Goal: Task Accomplishment & Management: Use online tool/utility

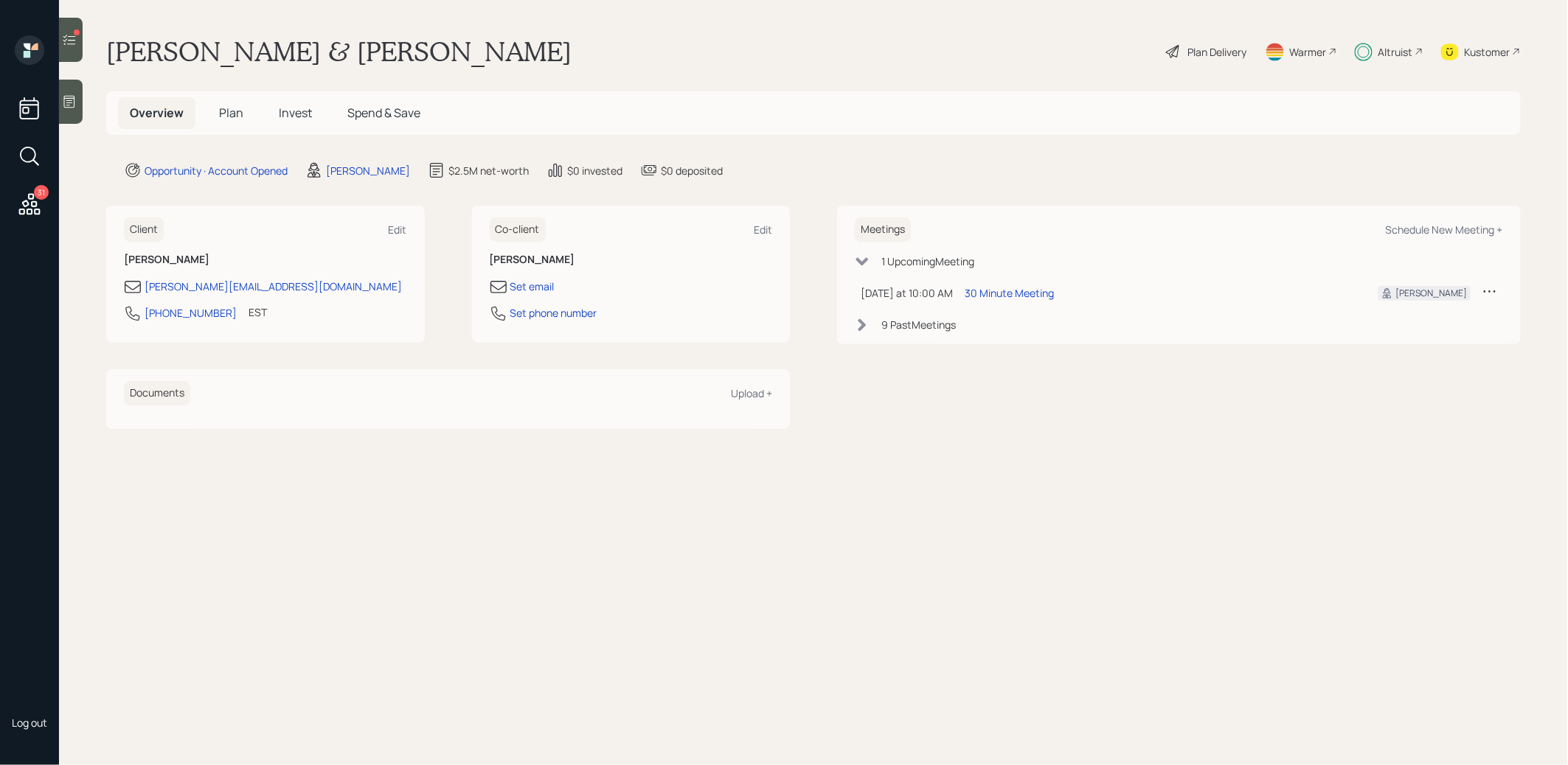
click at [228, 112] on span "Plan" at bounding box center [230, 113] width 24 height 17
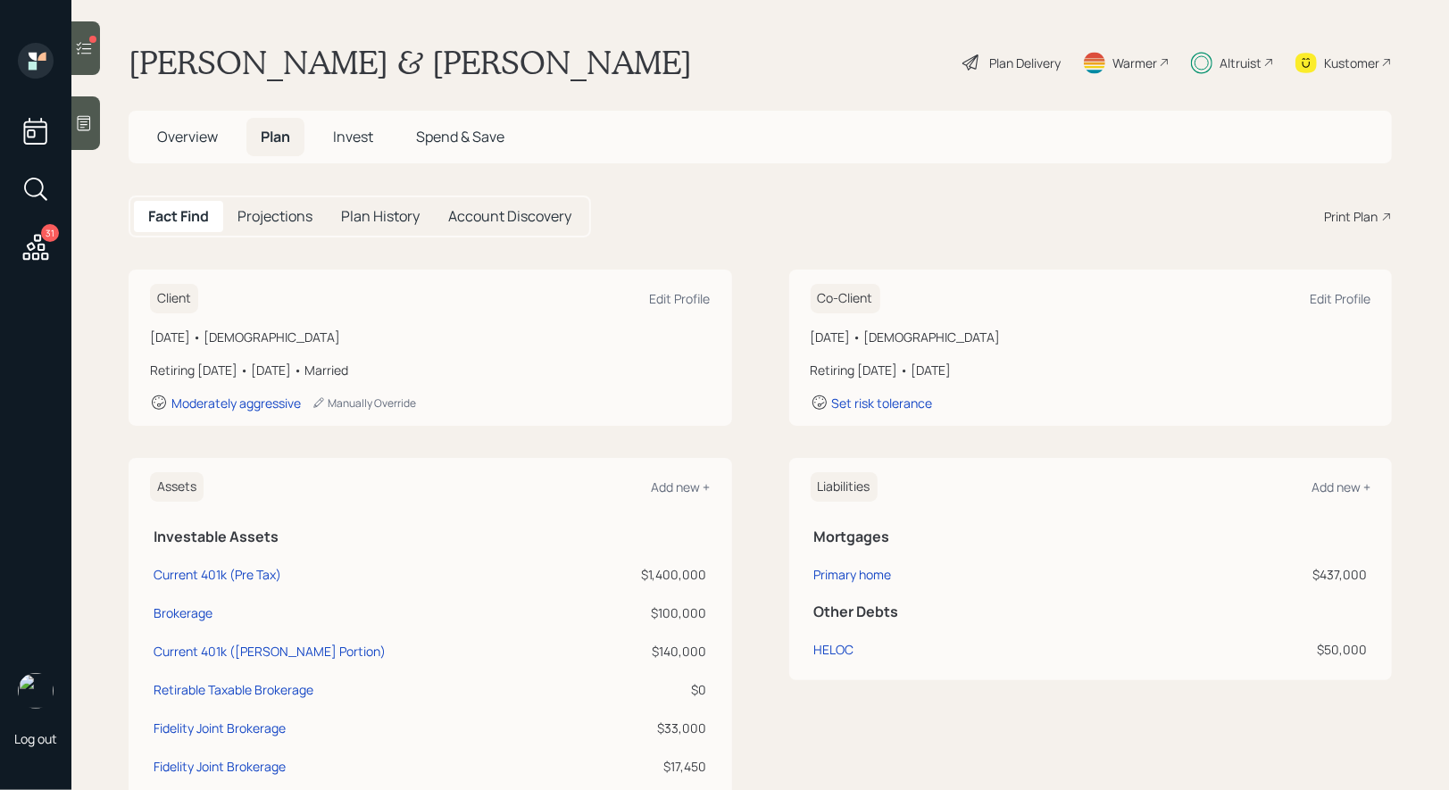
click at [1008, 57] on div "Plan Delivery" at bounding box center [1024, 63] width 71 height 19
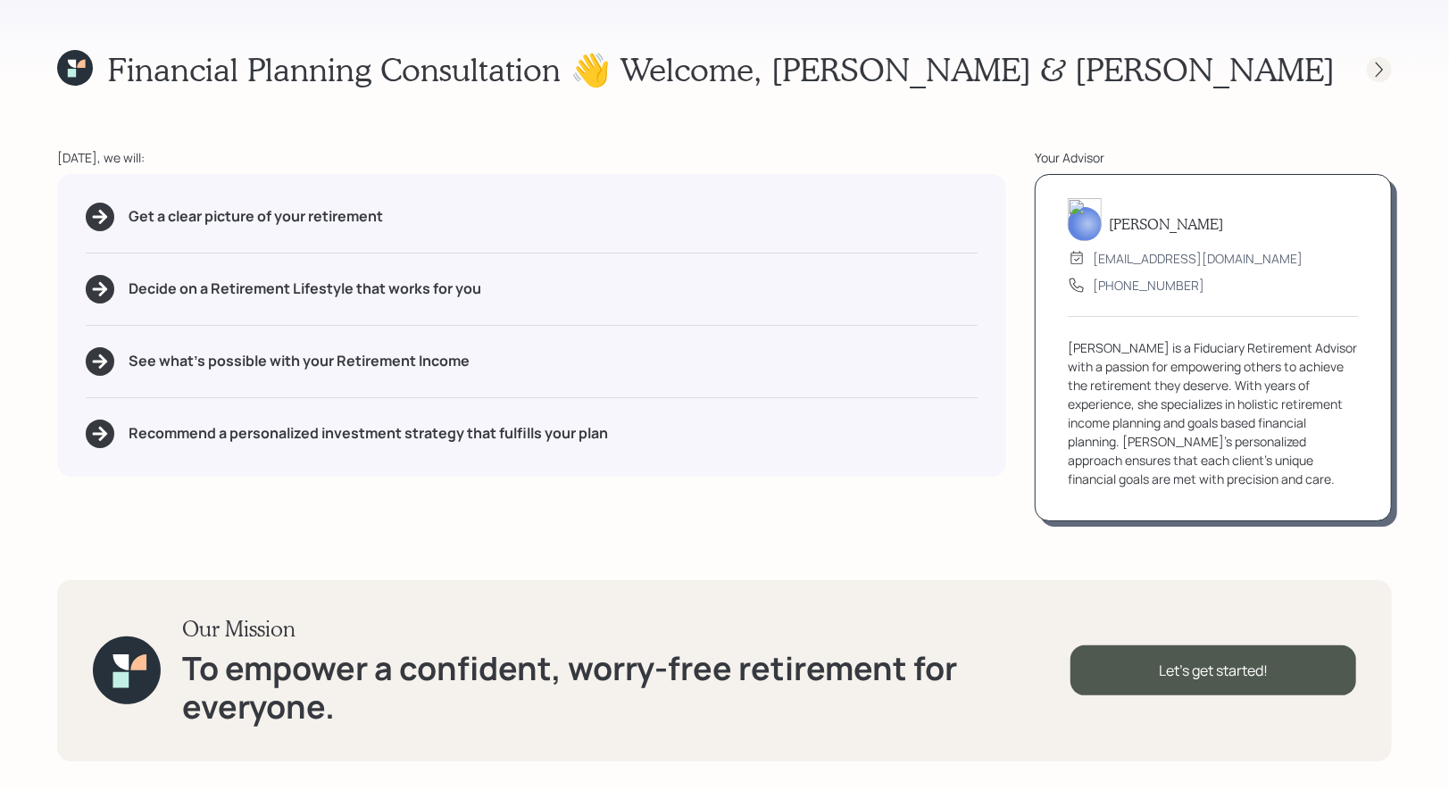
click at [1384, 65] on icon at bounding box center [1379, 70] width 18 height 18
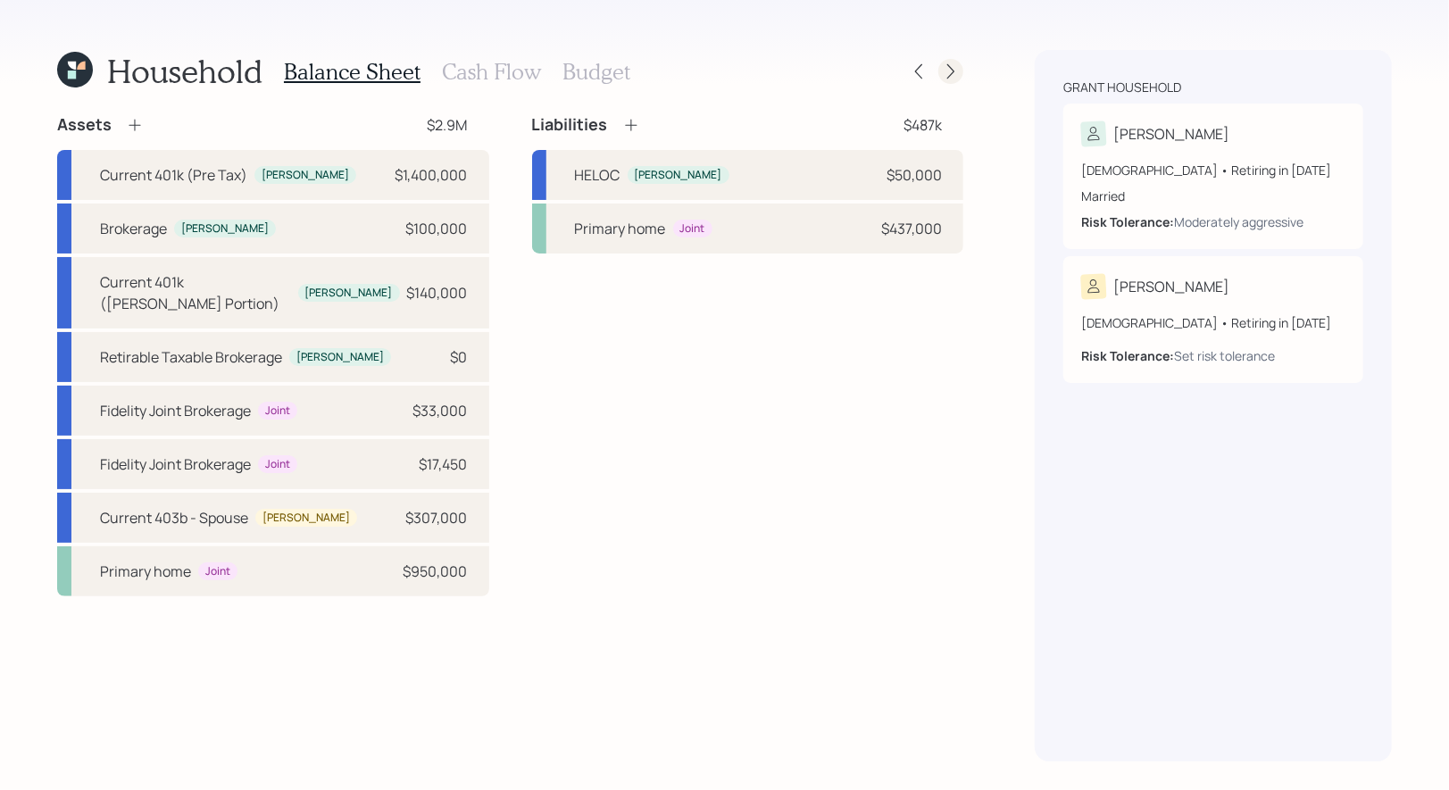
click at [956, 71] on icon at bounding box center [951, 71] width 18 height 18
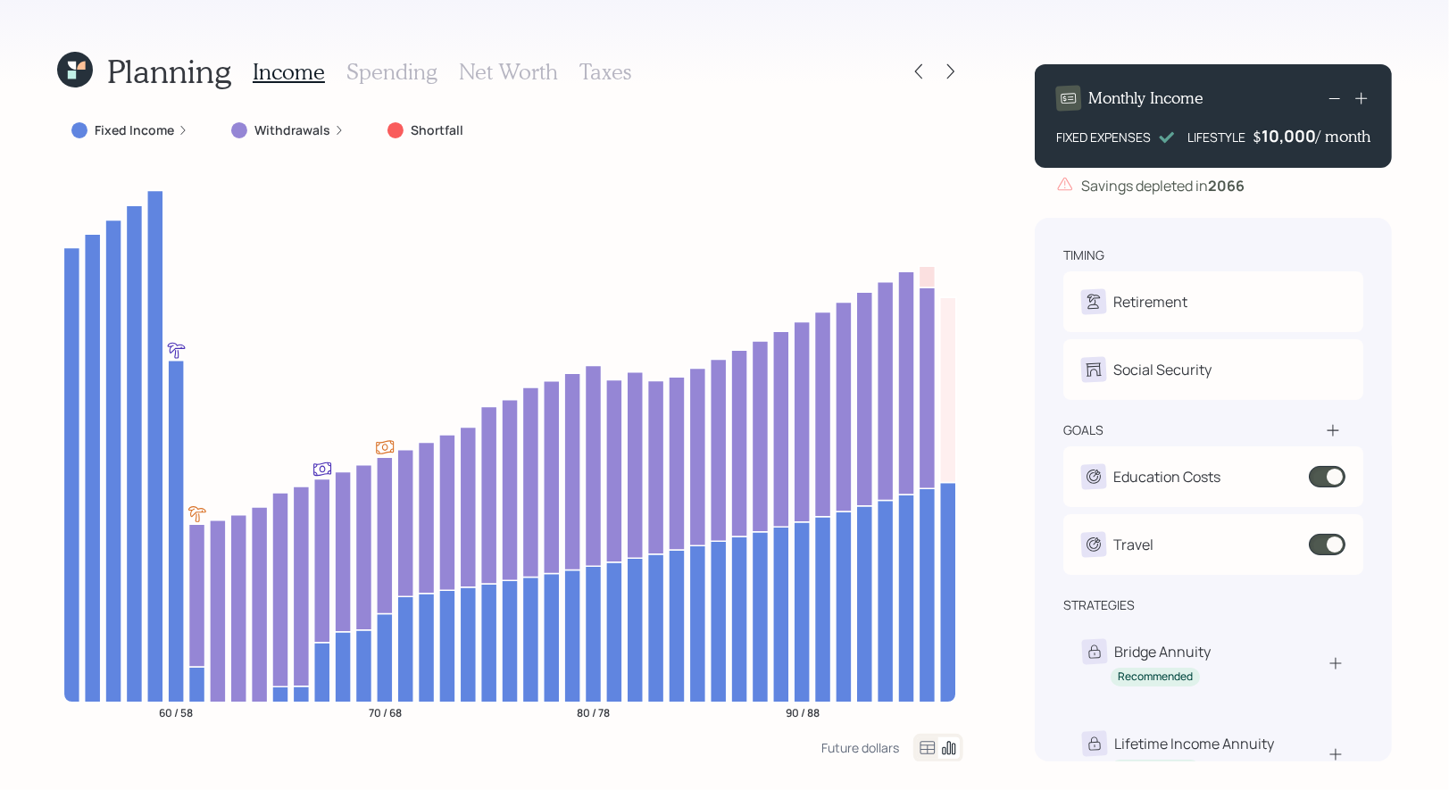
click at [77, 79] on icon at bounding box center [75, 70] width 36 height 36
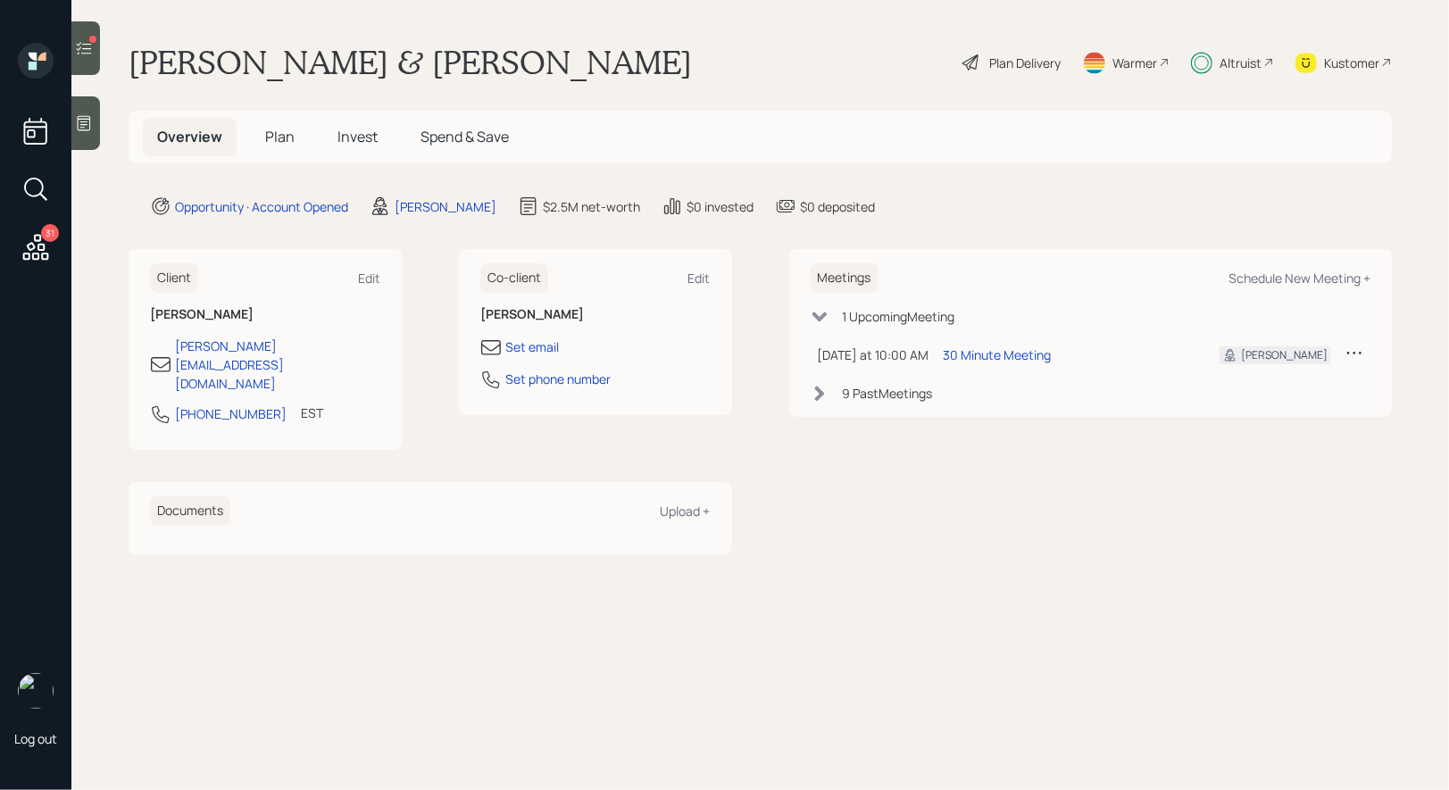
click at [284, 138] on span "Plan" at bounding box center [279, 137] width 29 height 20
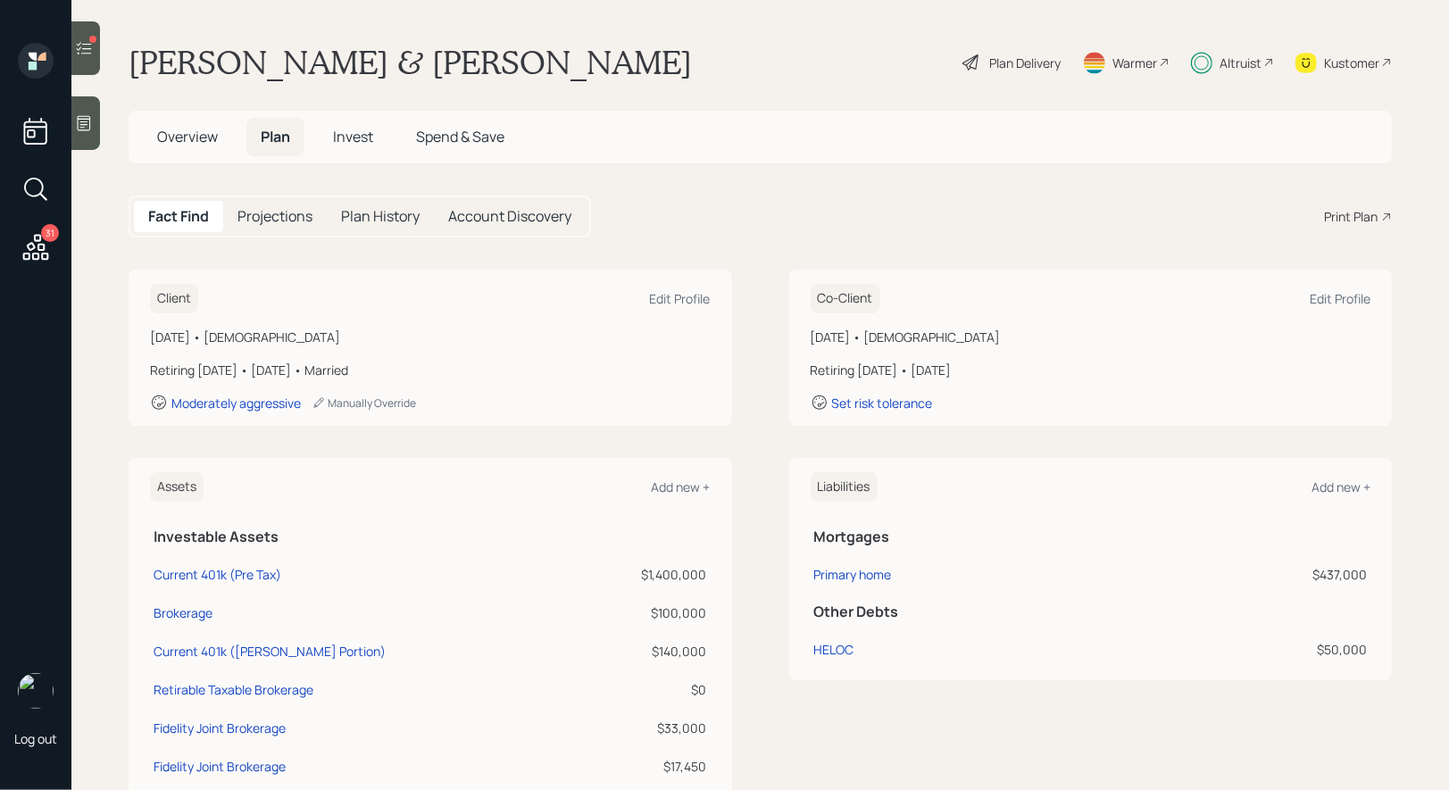
click at [1025, 63] on div "Plan Delivery" at bounding box center [1024, 63] width 71 height 19
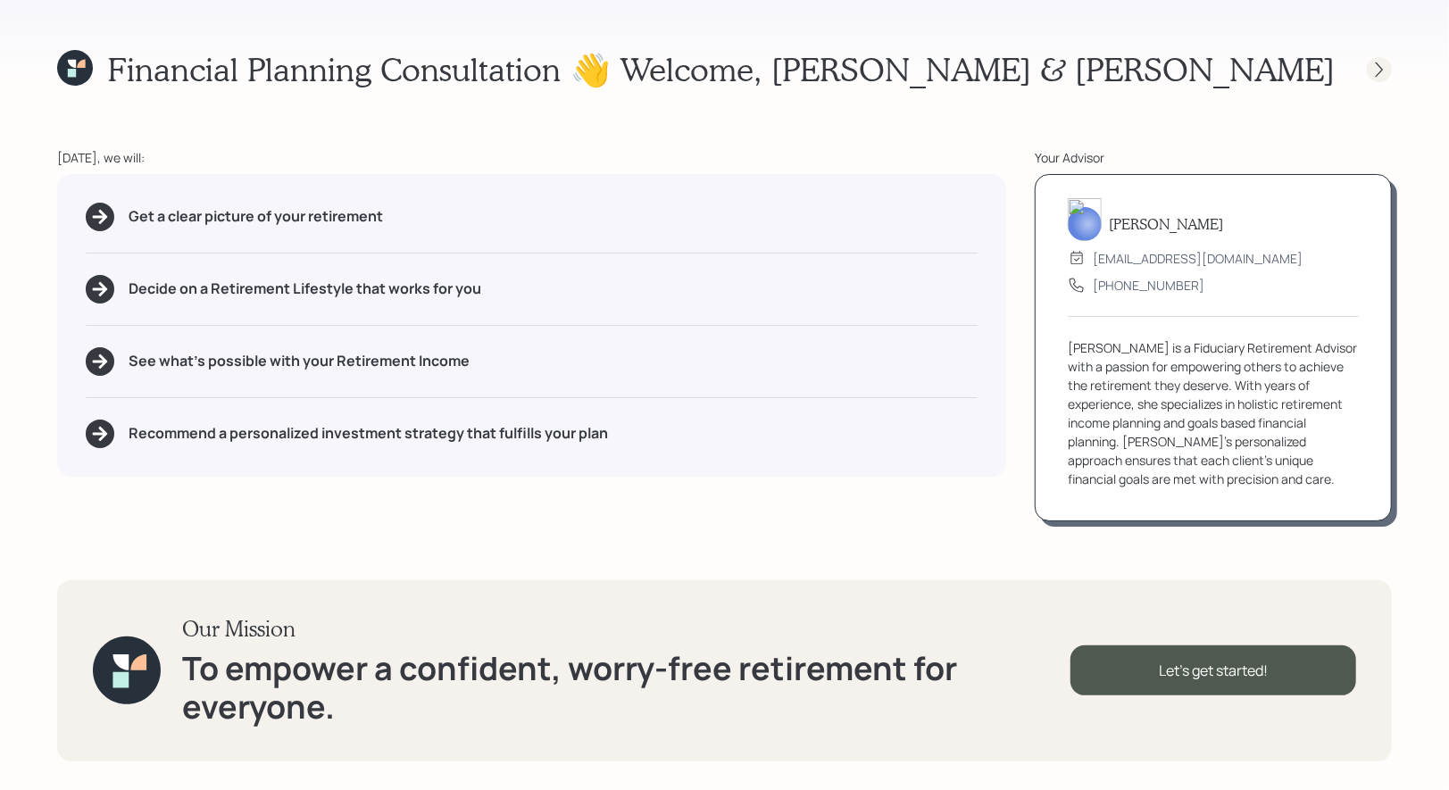
click at [1383, 65] on icon at bounding box center [1379, 70] width 18 height 18
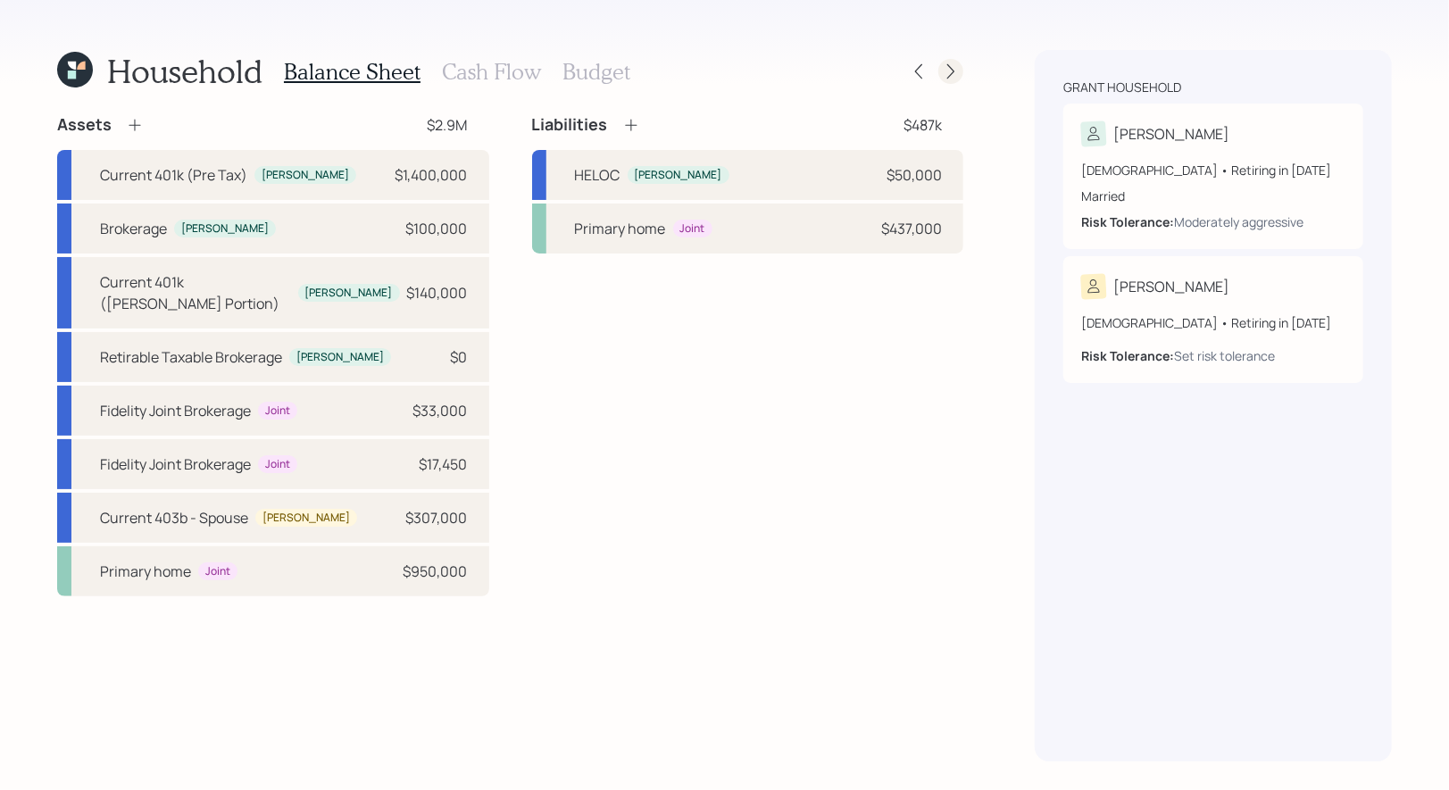
click at [956, 70] on icon at bounding box center [951, 71] width 18 height 18
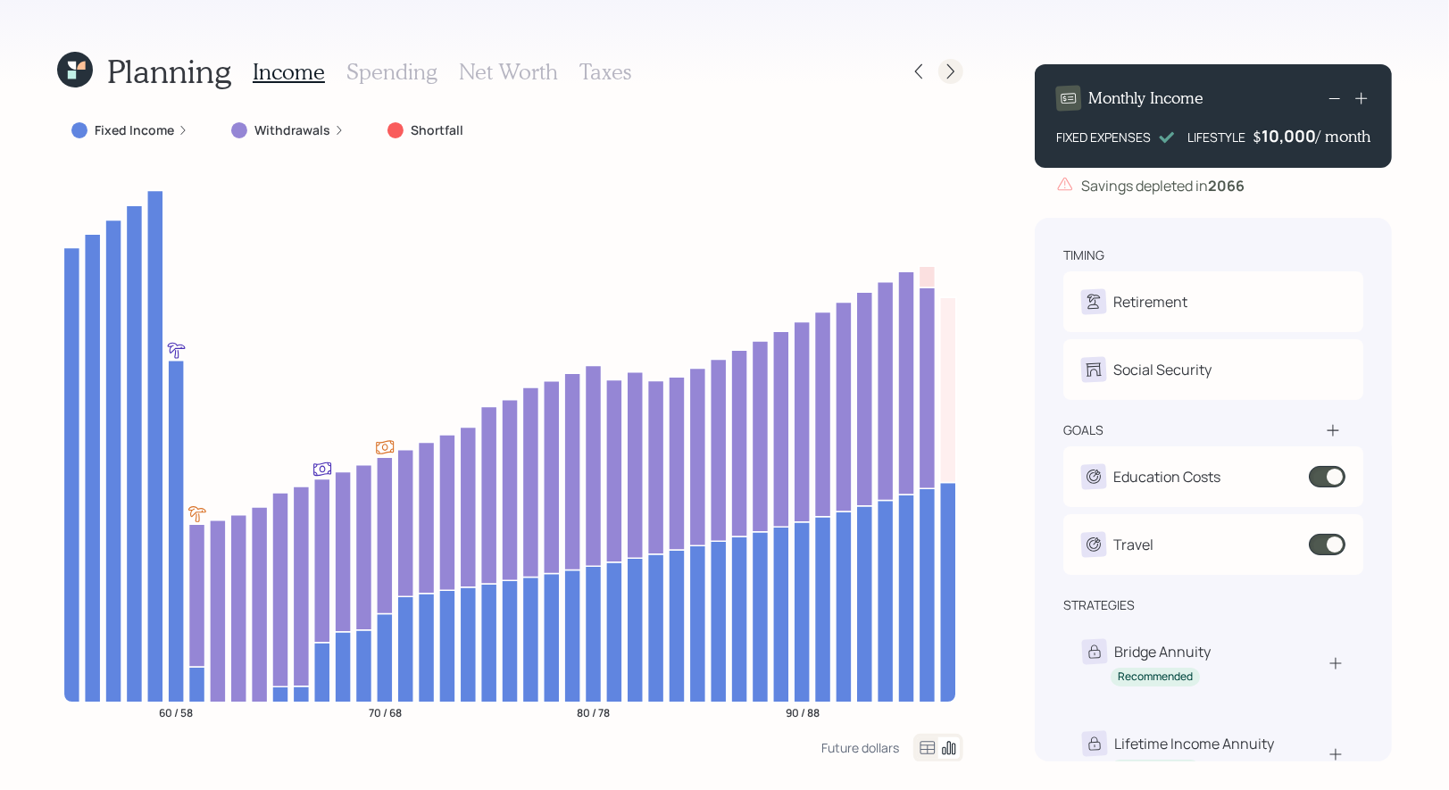
click at [948, 62] on div at bounding box center [950, 71] width 25 height 25
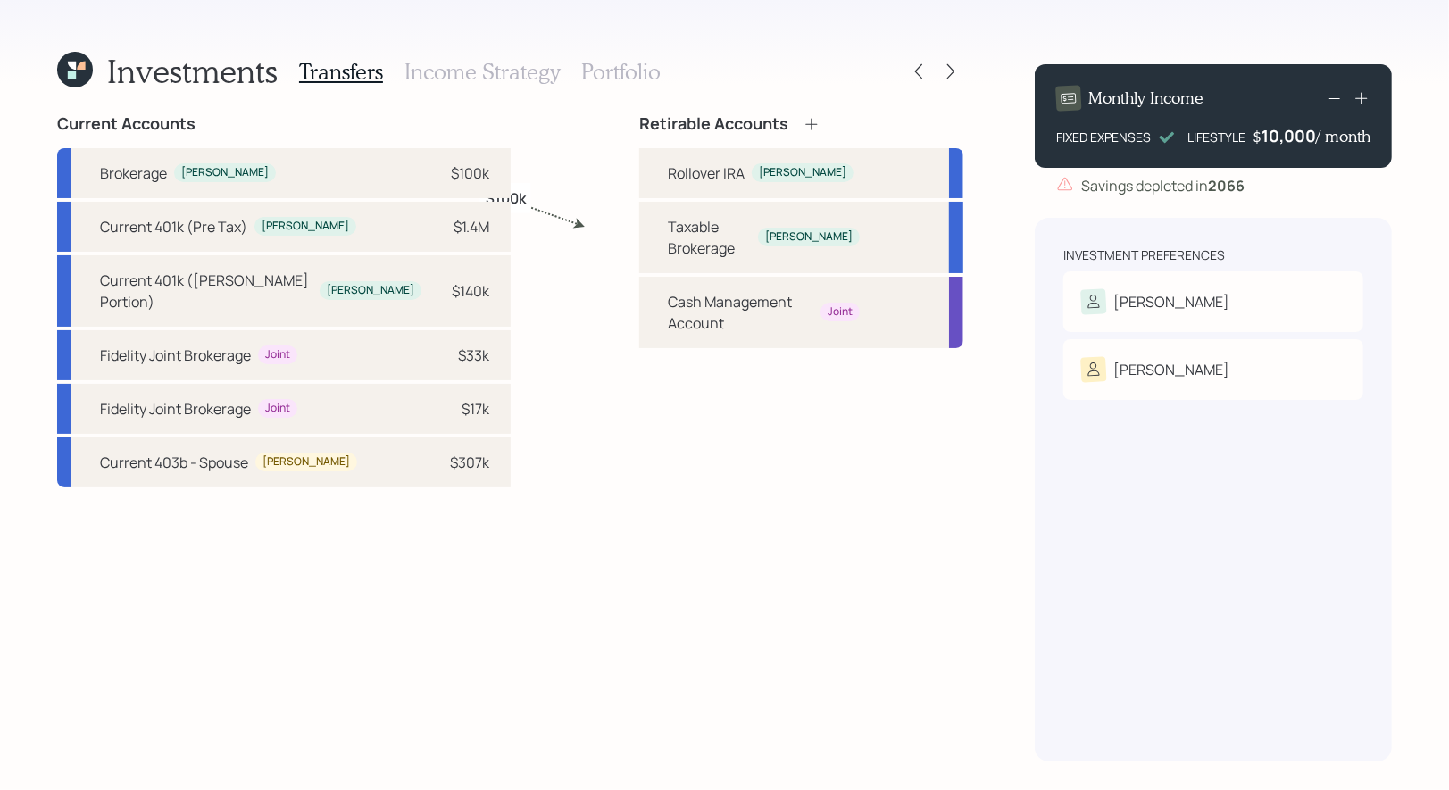
click at [948, 62] on div at bounding box center [950, 71] width 25 height 25
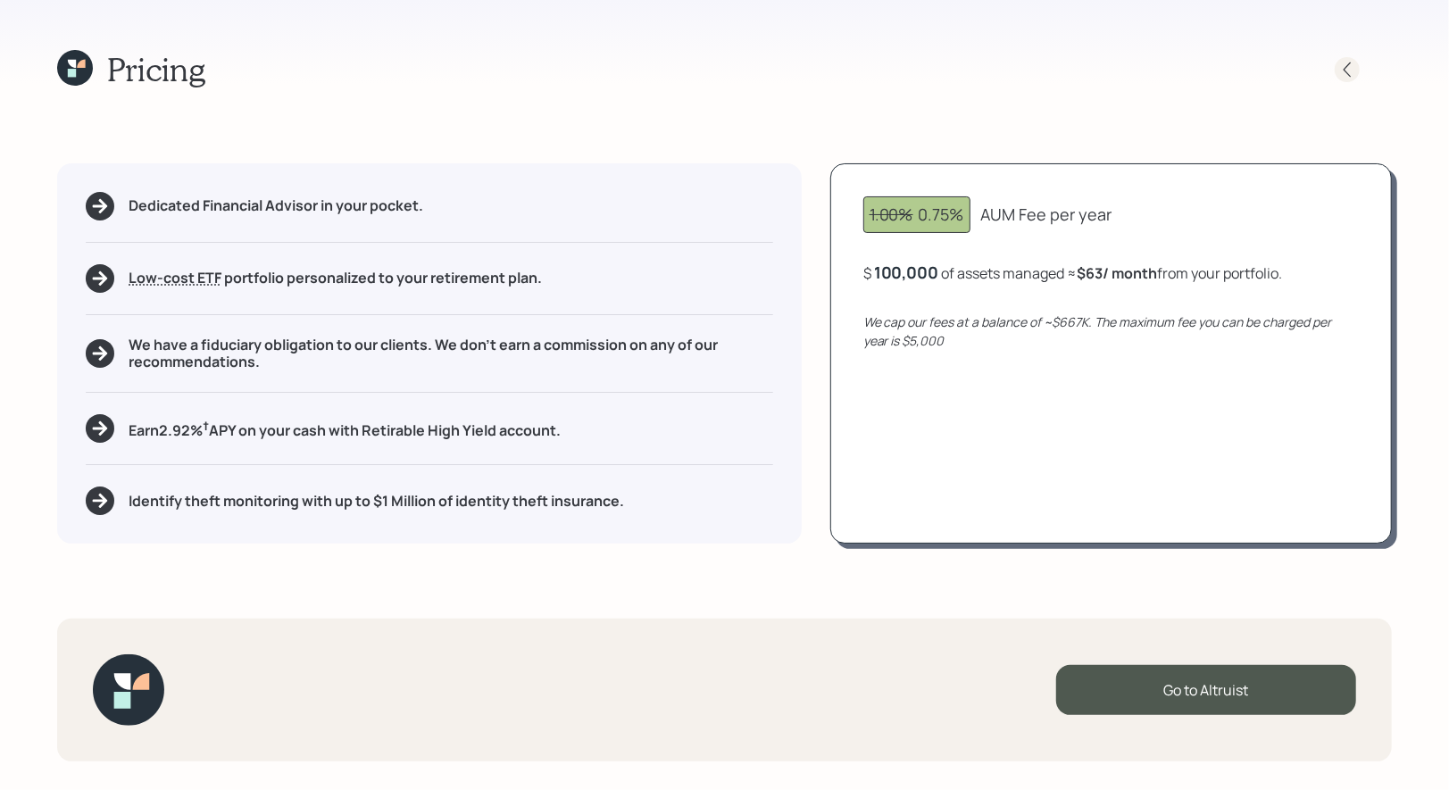
click at [1356, 68] on div at bounding box center [1346, 69] width 25 height 25
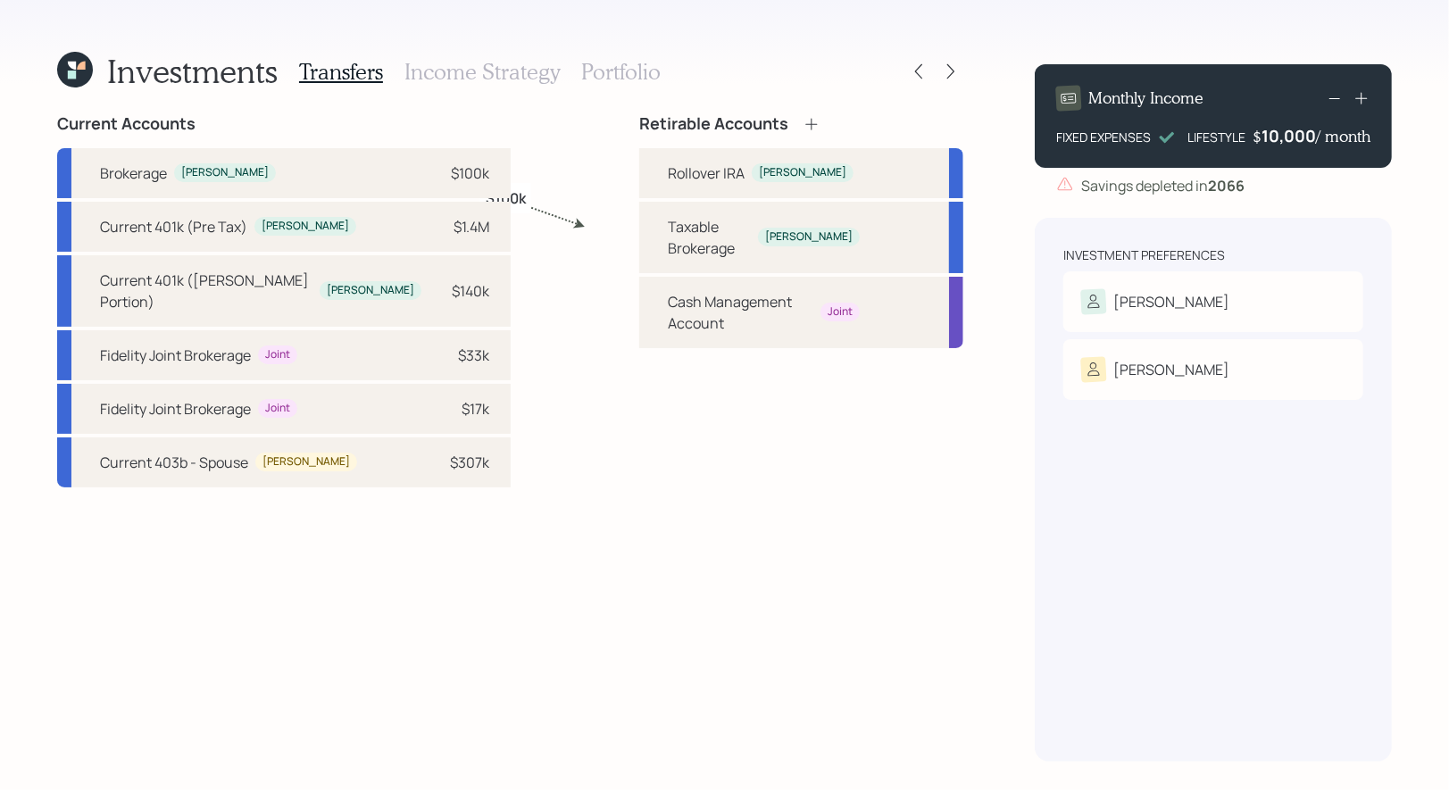
click at [454, 59] on h3 "Income Strategy" at bounding box center [481, 72] width 155 height 26
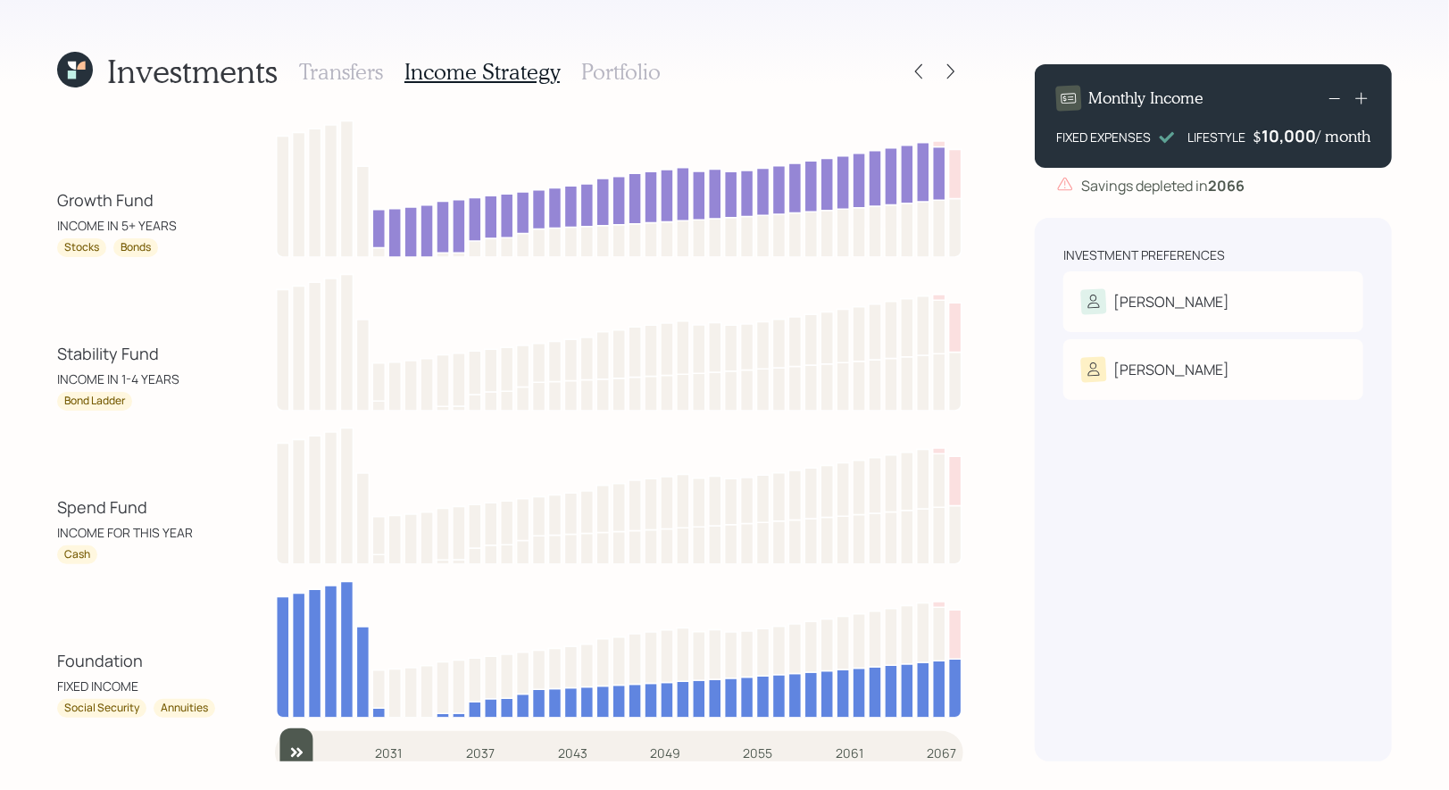
click at [625, 83] on h3 "Portfolio" at bounding box center [620, 72] width 79 height 26
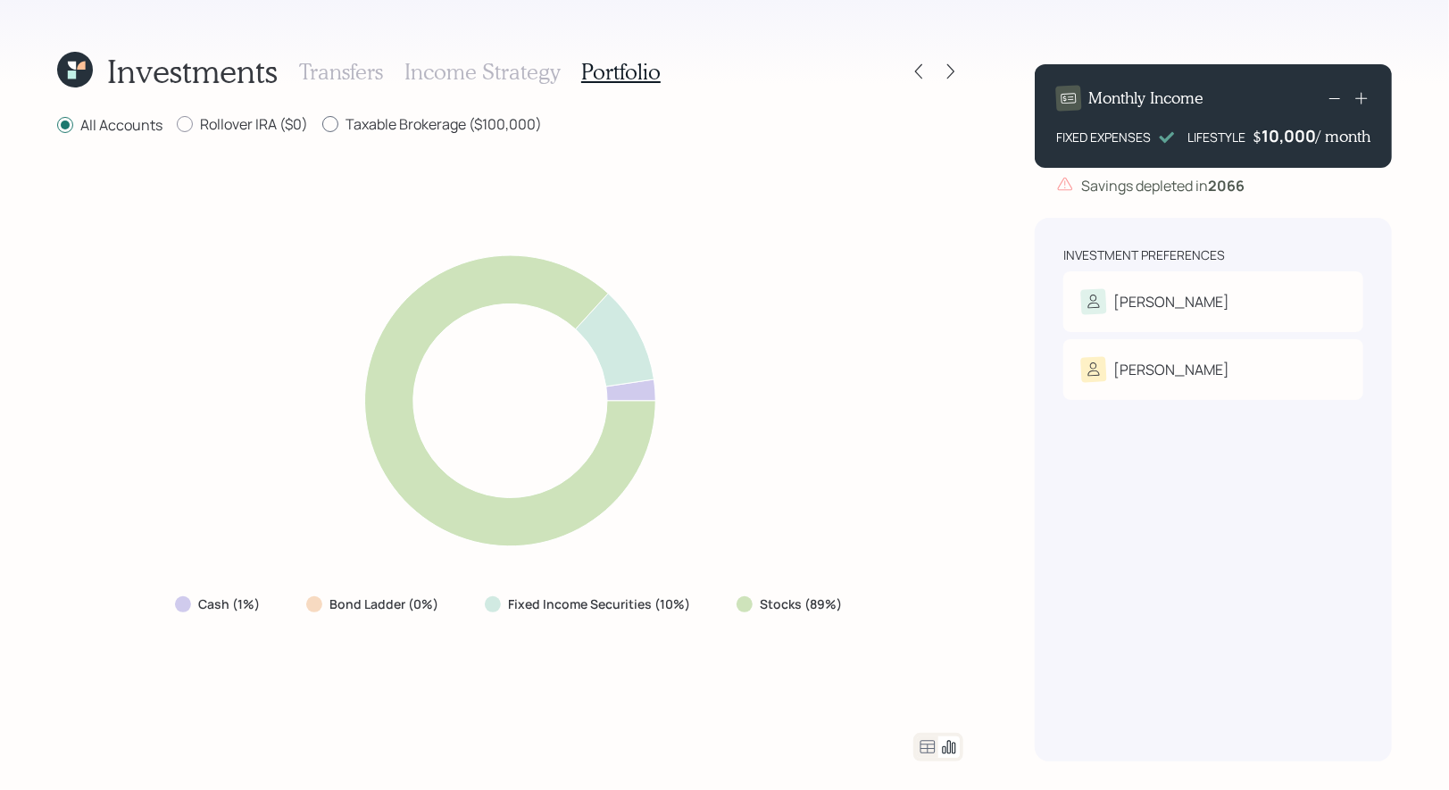
click at [345, 129] on label "Taxable Brokerage ($100,000)" at bounding box center [432, 124] width 220 height 20
click at [322, 125] on input "Taxable Brokerage ($100,000)" at bounding box center [321, 124] width 1 height 1
radio input "true"
radio input "false"
click at [918, 742] on icon at bounding box center [927, 746] width 21 height 21
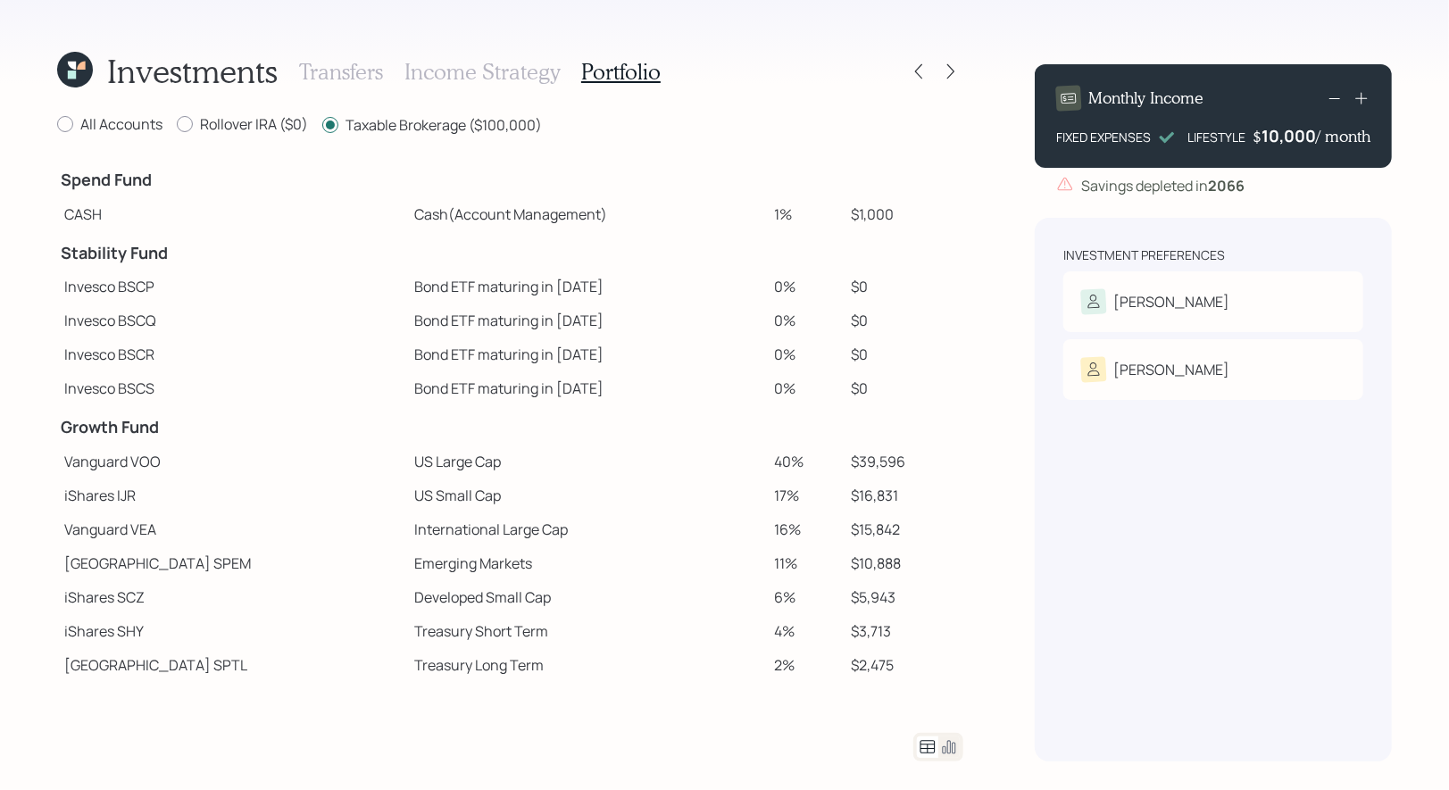
click at [76, 62] on icon at bounding box center [75, 70] width 36 height 36
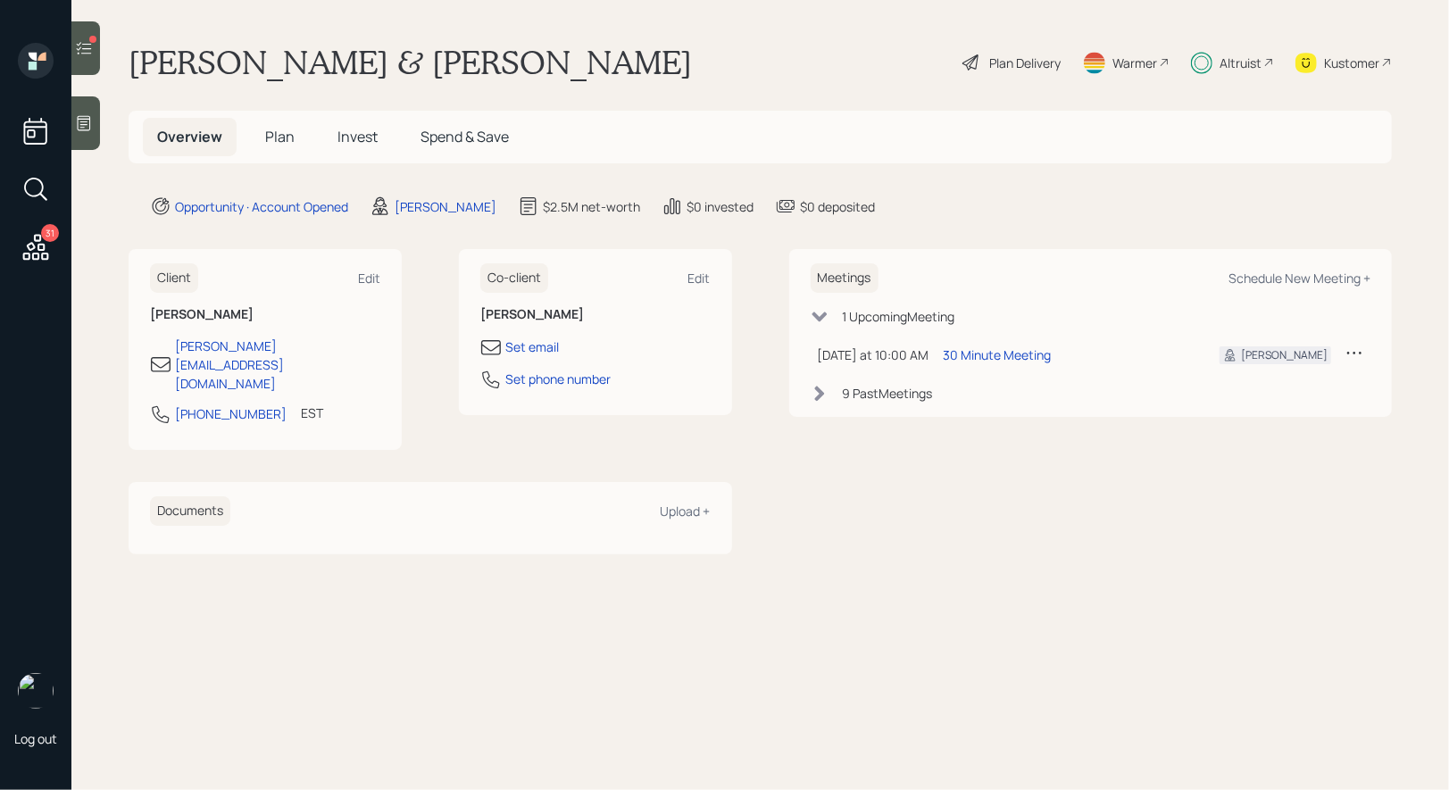
click at [35, 246] on icon at bounding box center [36, 247] width 26 height 26
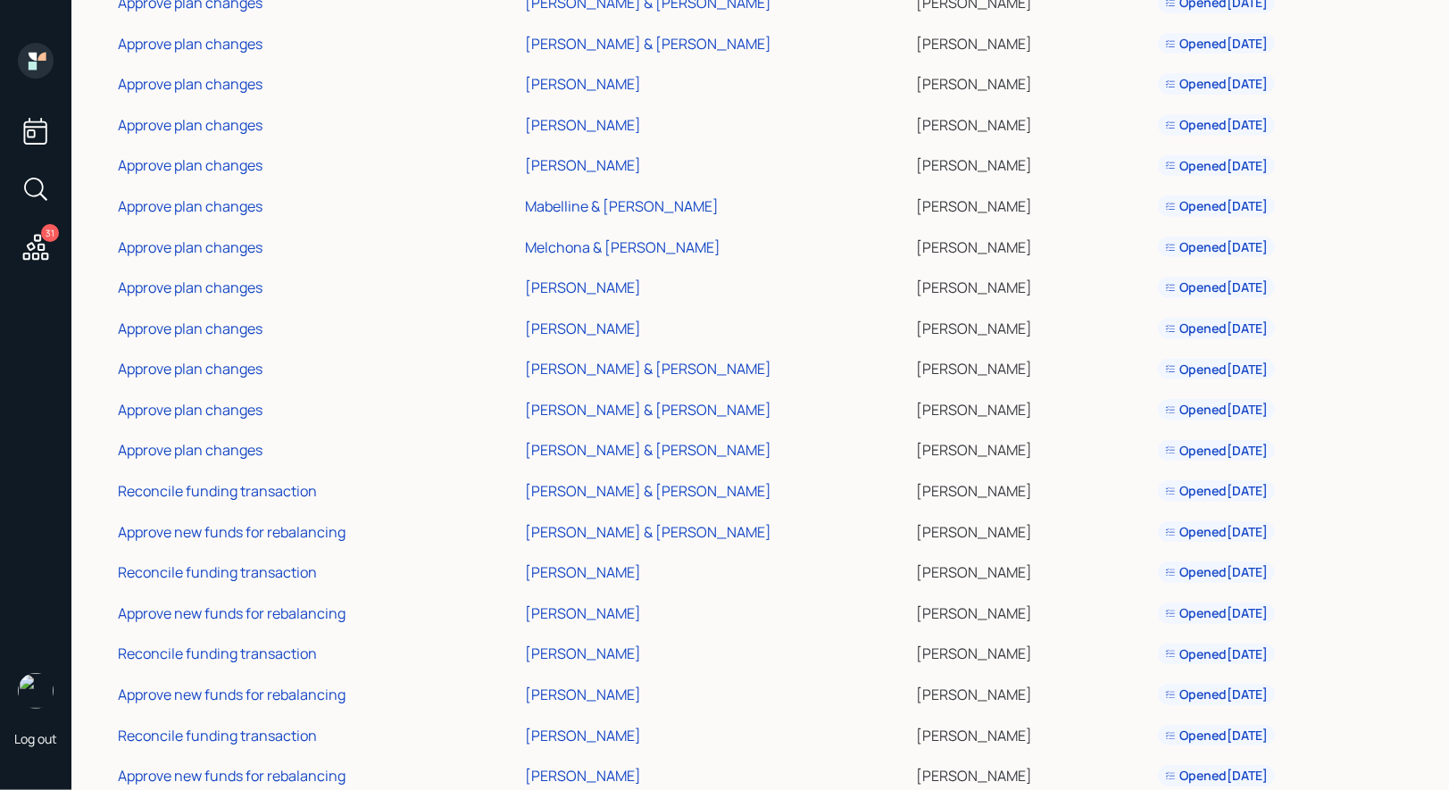
scroll to position [596, 0]
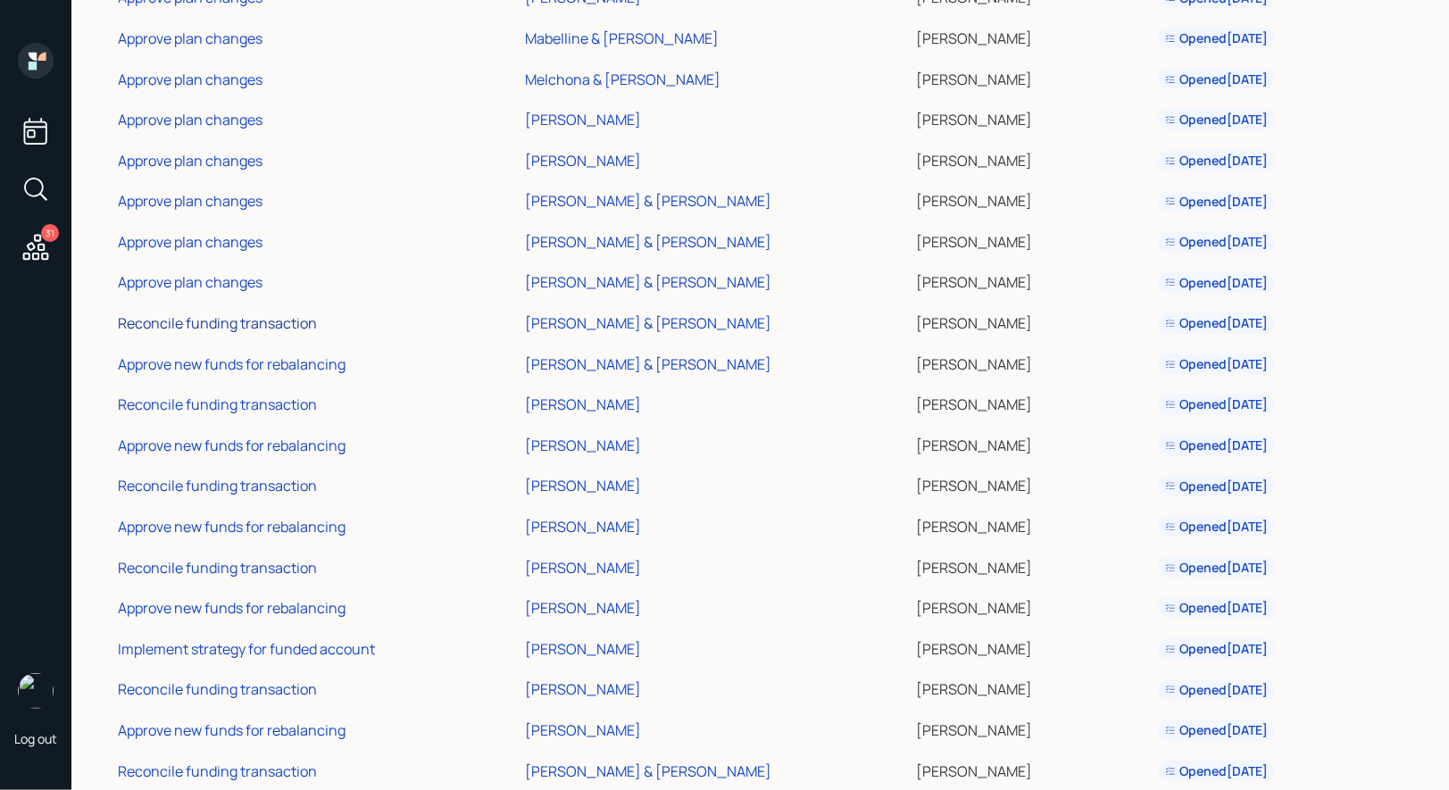
click at [223, 319] on div "Reconcile funding transaction" at bounding box center [217, 323] width 199 height 20
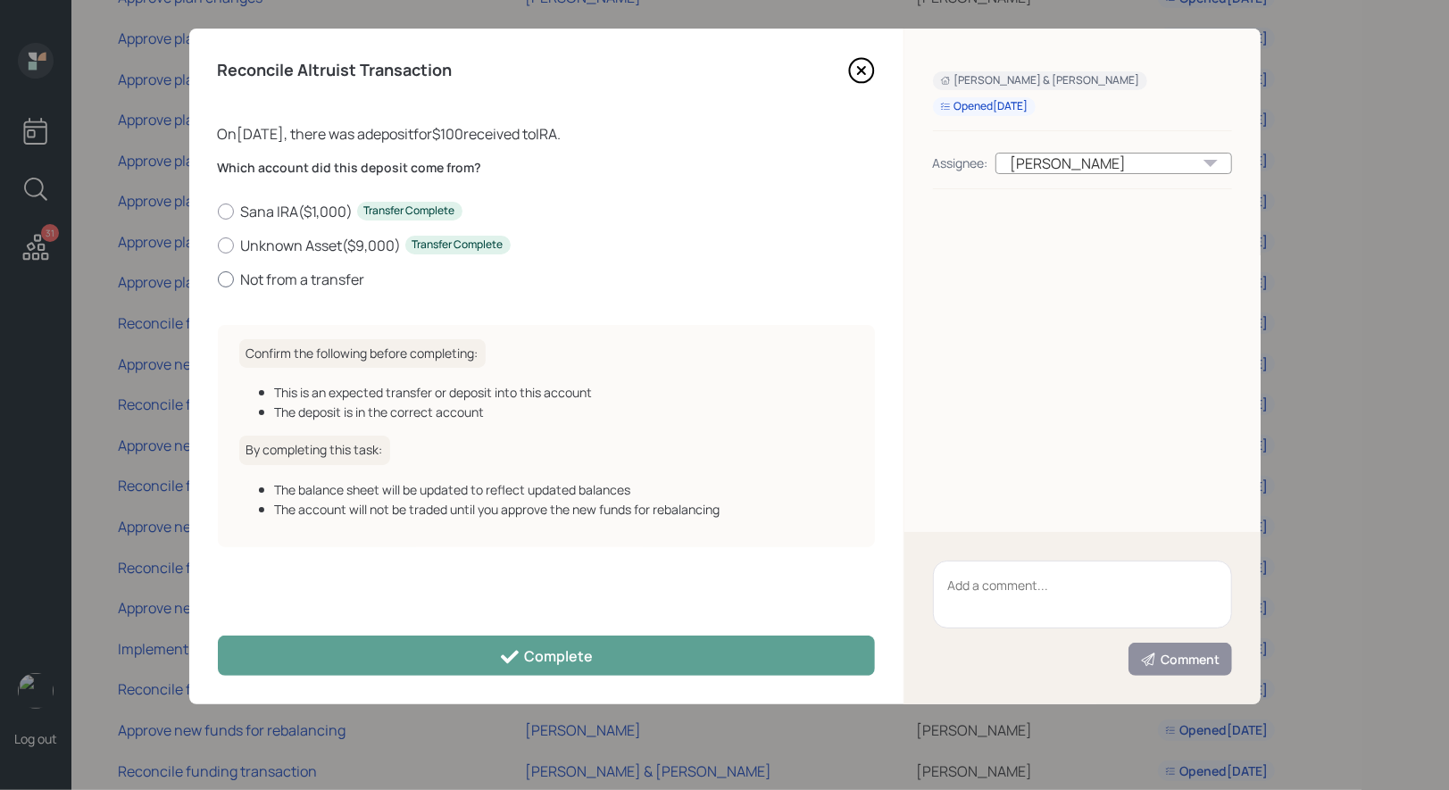
click at [228, 278] on div at bounding box center [226, 279] width 16 height 16
click at [218, 278] on input "Not from a transfer" at bounding box center [217, 278] width 1 height 1
radio input "true"
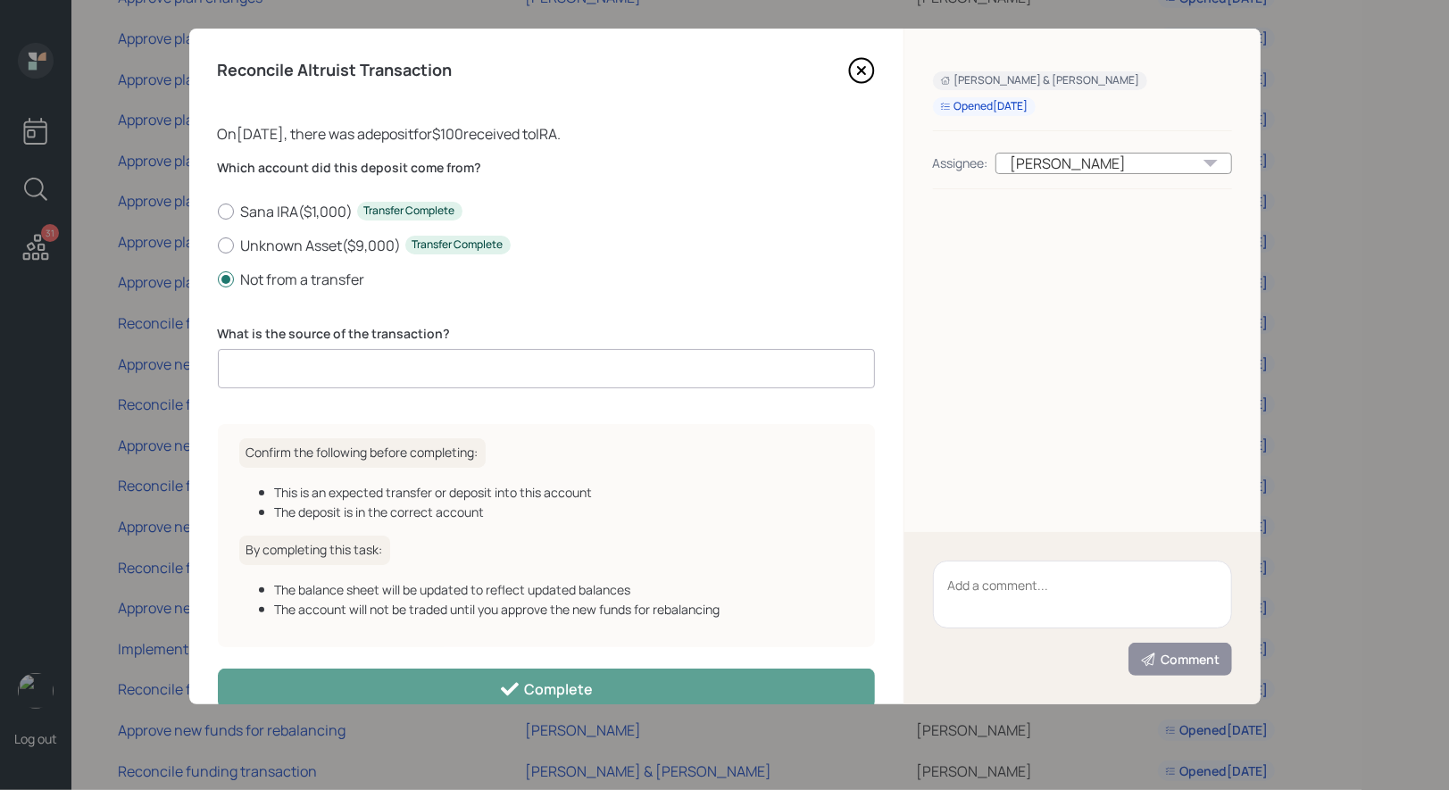
click at [288, 369] on input at bounding box center [546, 368] width 657 height 39
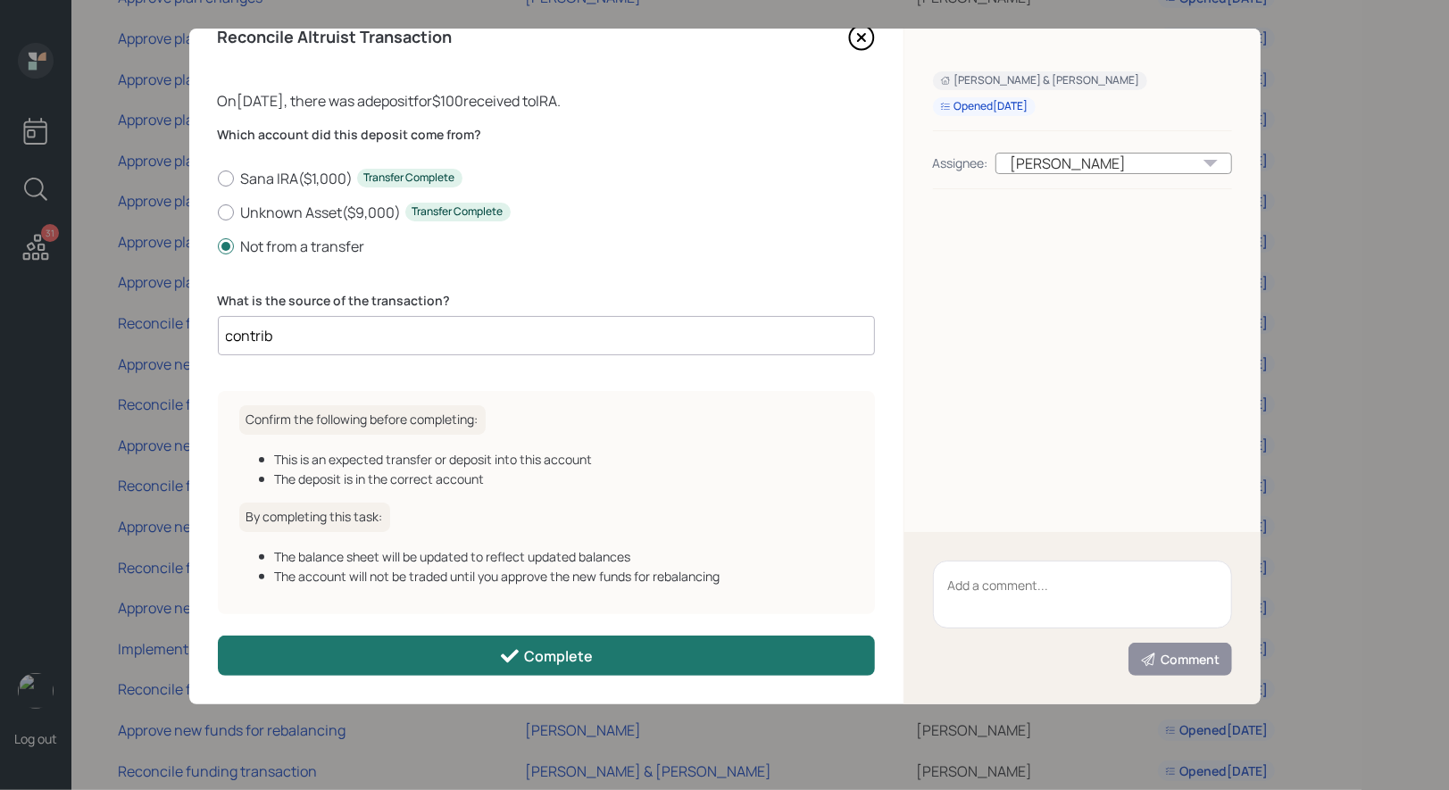
type input "contrib"
click at [481, 655] on button "Complete" at bounding box center [546, 655] width 657 height 40
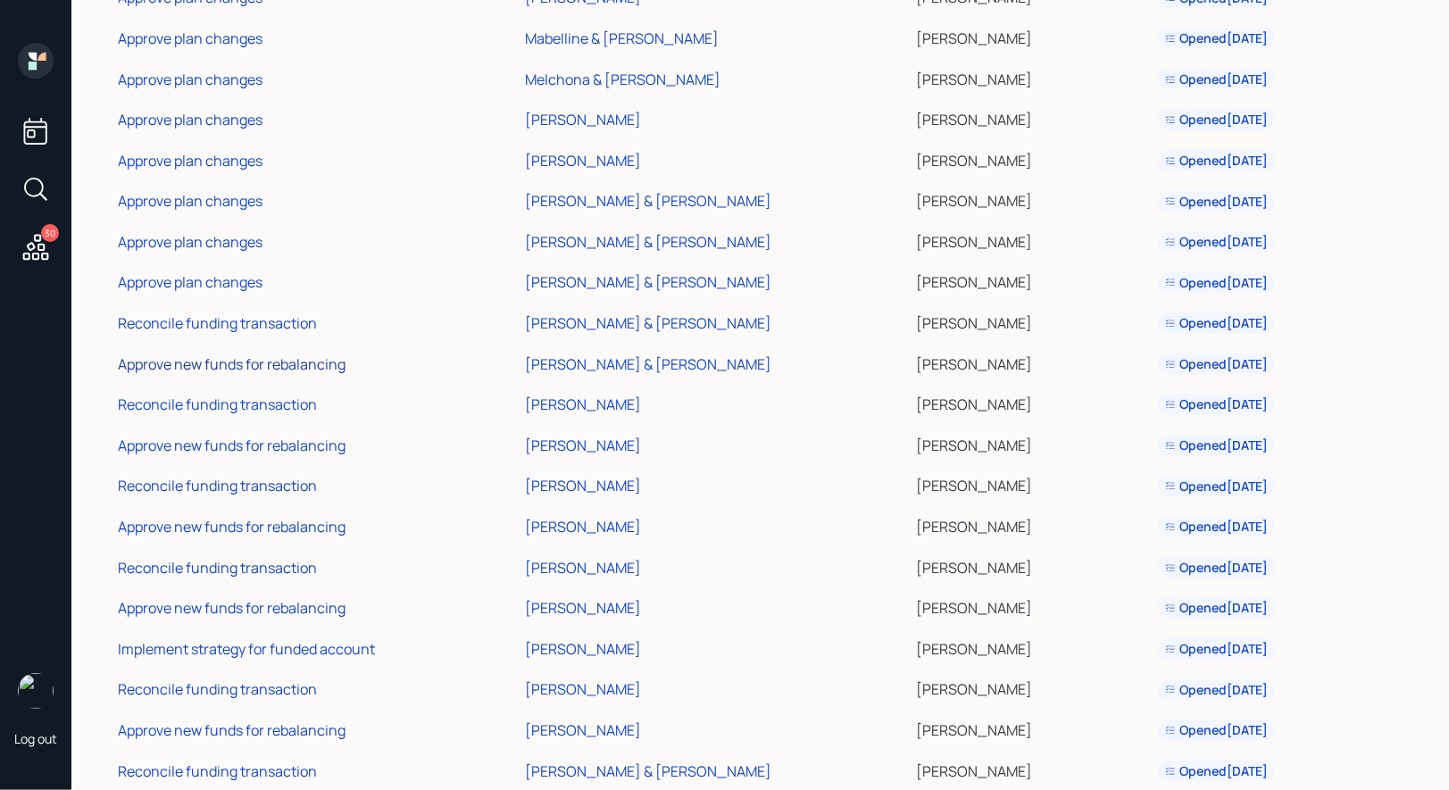
click at [185, 362] on div "Approve new funds for rebalancing" at bounding box center [232, 364] width 228 height 20
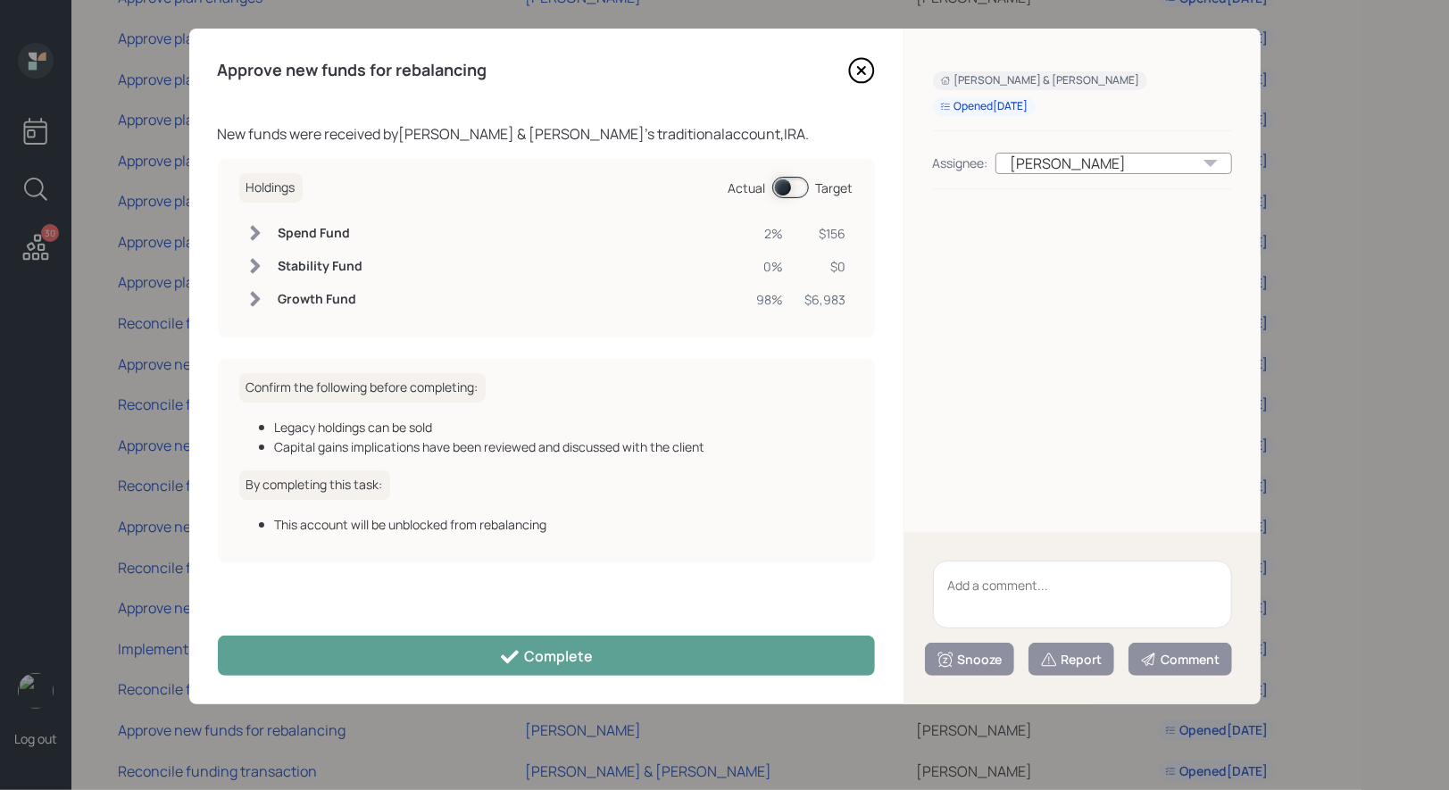
click at [781, 185] on span at bounding box center [790, 187] width 37 height 21
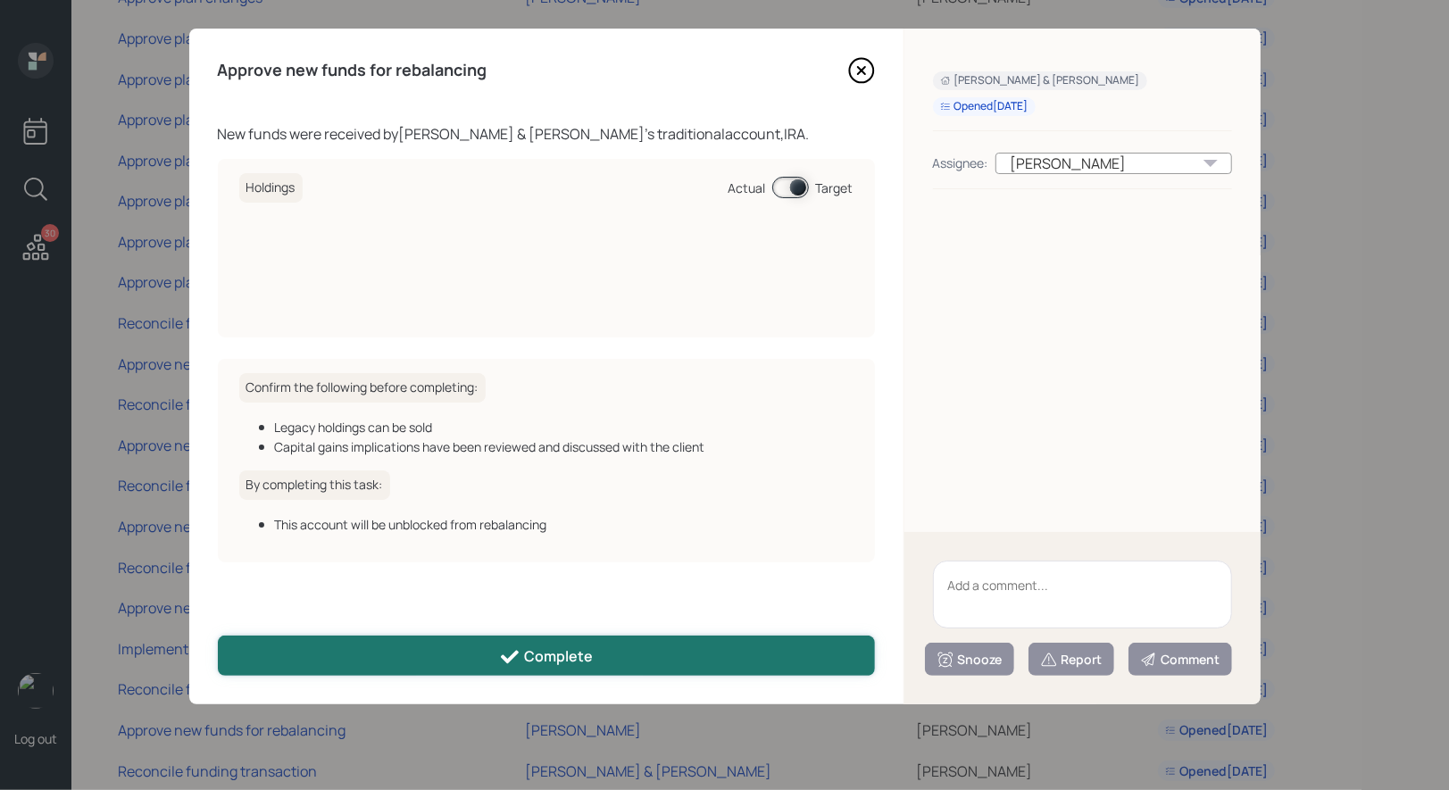
click at [501, 661] on icon at bounding box center [509, 656] width 21 height 21
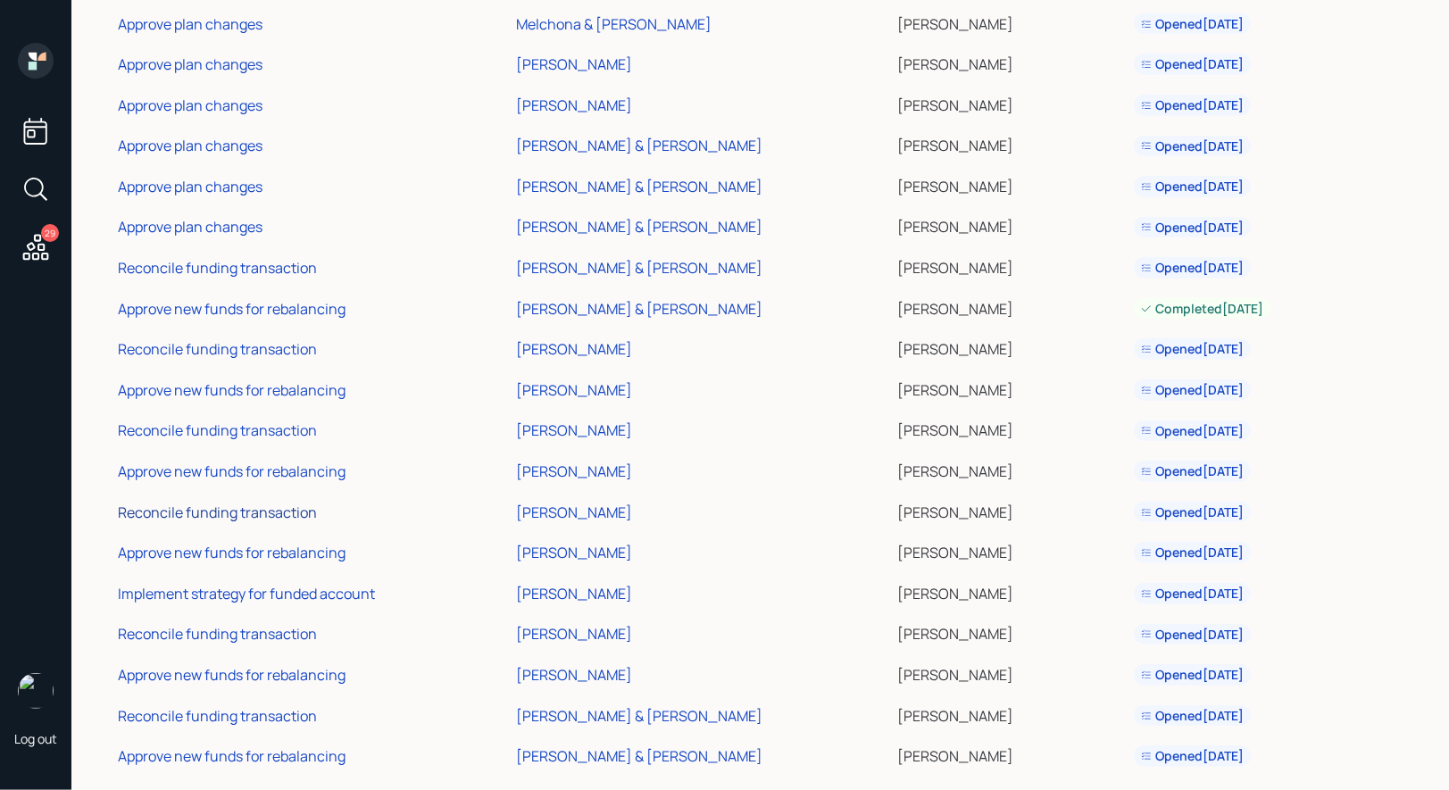
scroll to position [677, 0]
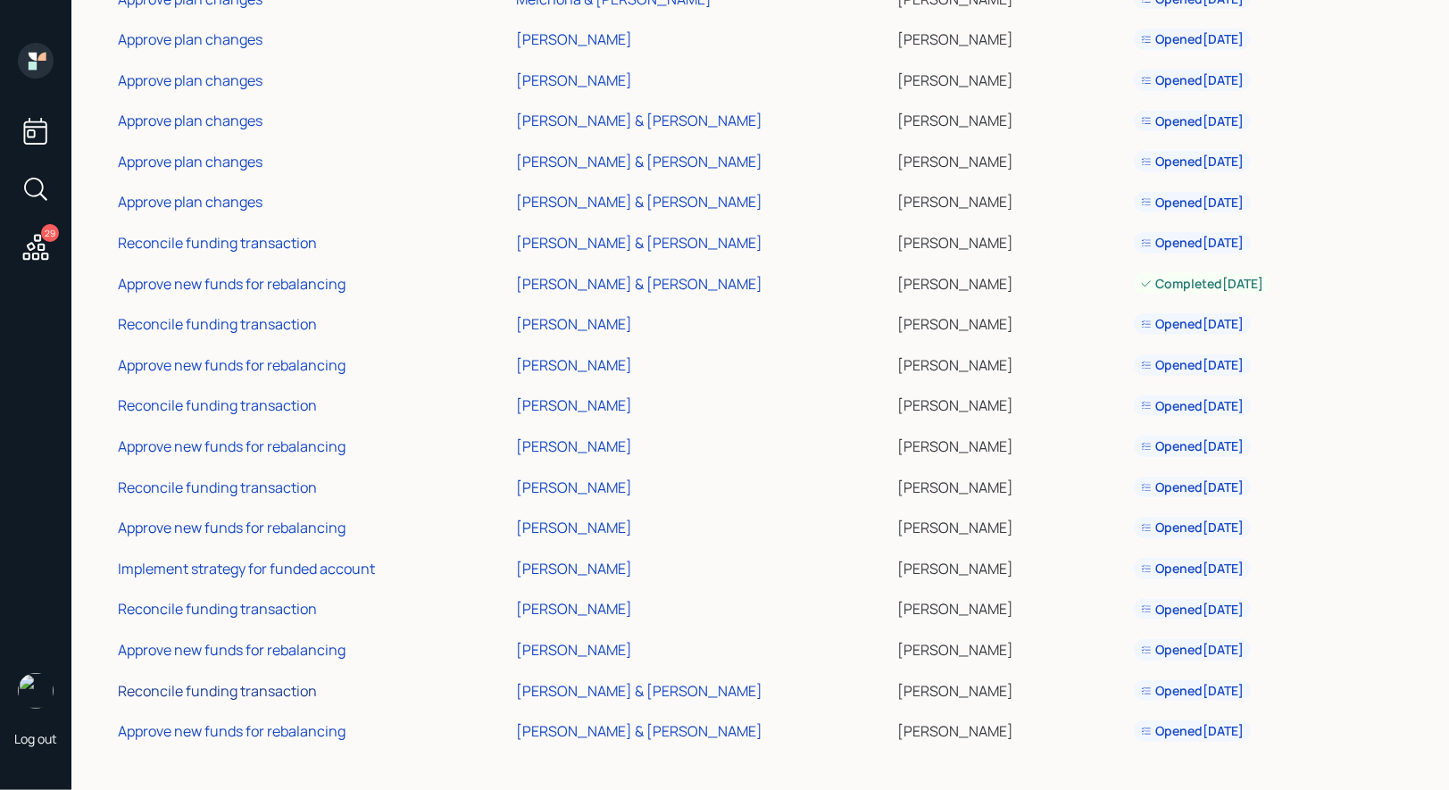
click at [195, 687] on div "Reconcile funding transaction" at bounding box center [217, 691] width 199 height 20
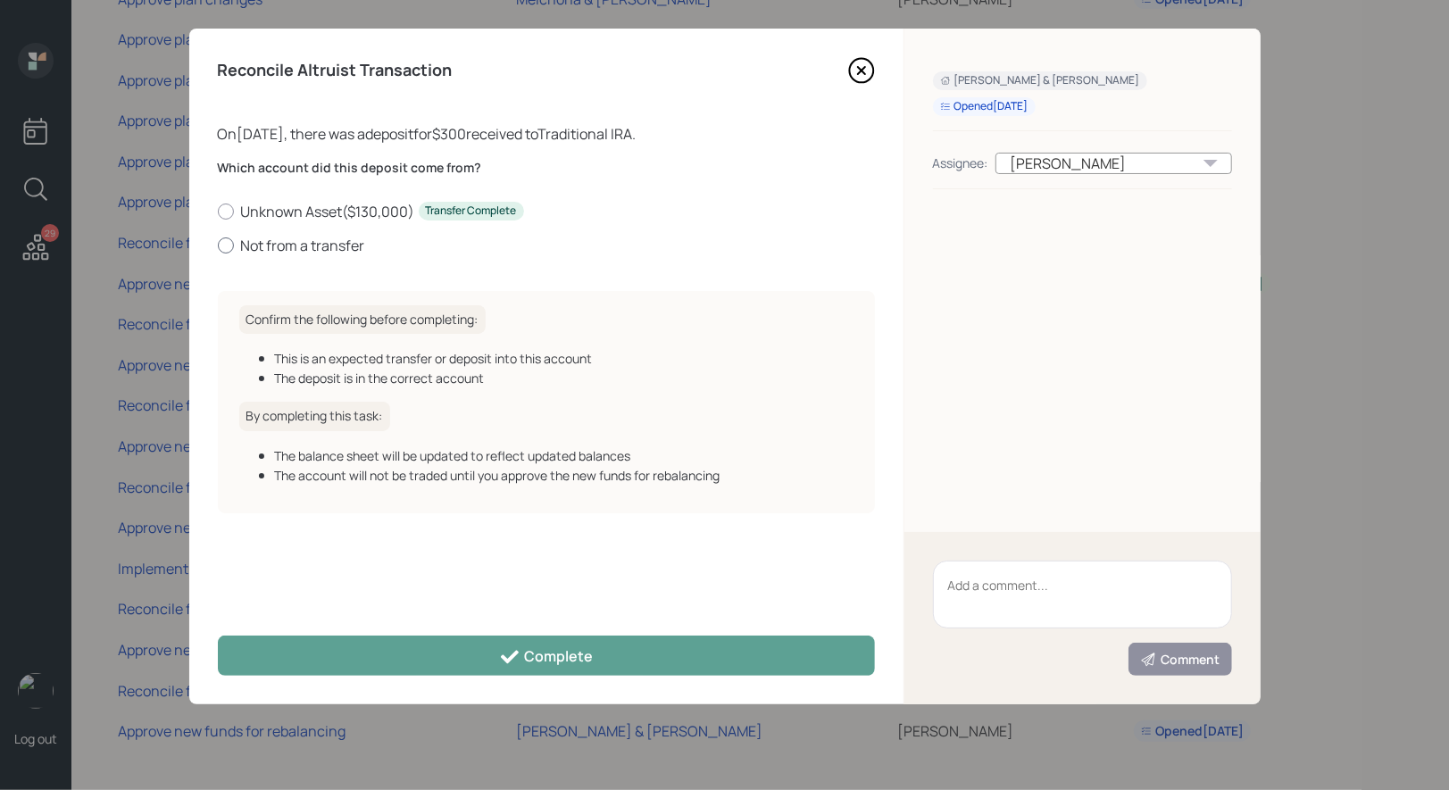
click at [225, 246] on div at bounding box center [226, 245] width 16 height 16
click at [218, 245] on input "Not from a transfer" at bounding box center [217, 245] width 1 height 1
radio input "true"
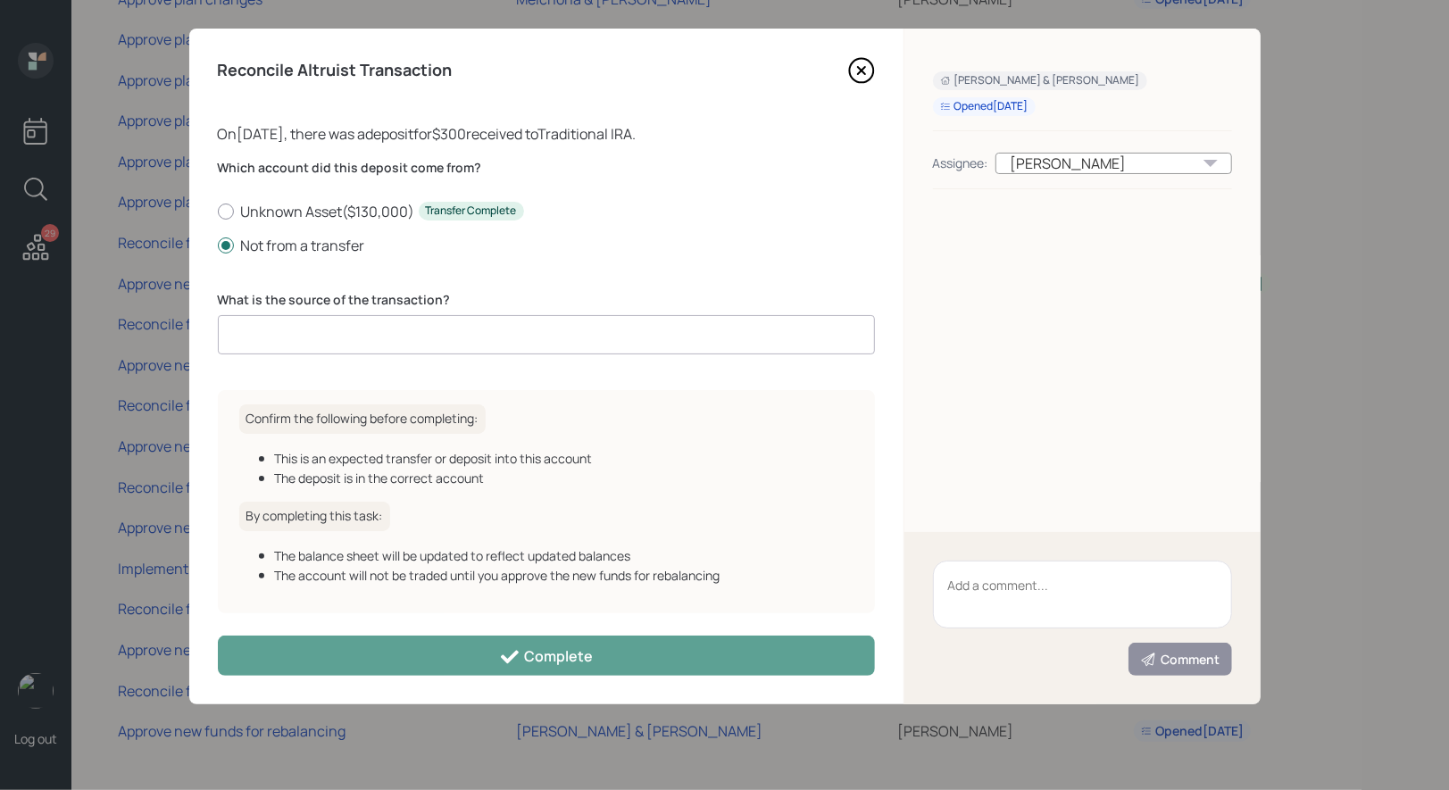
click at [309, 343] on input at bounding box center [546, 334] width 657 height 39
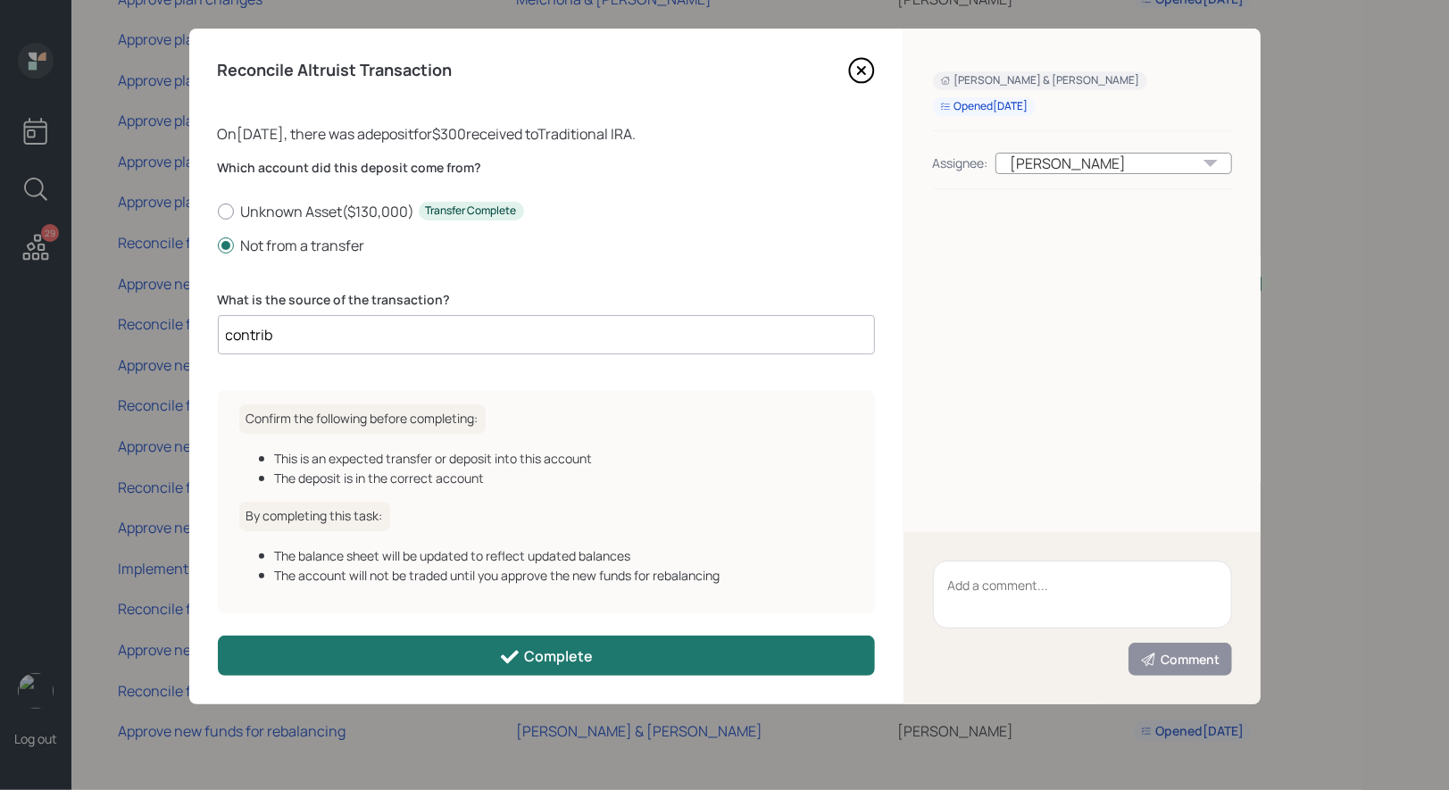
type input "contrib"
click at [452, 652] on button "Complete" at bounding box center [546, 655] width 657 height 40
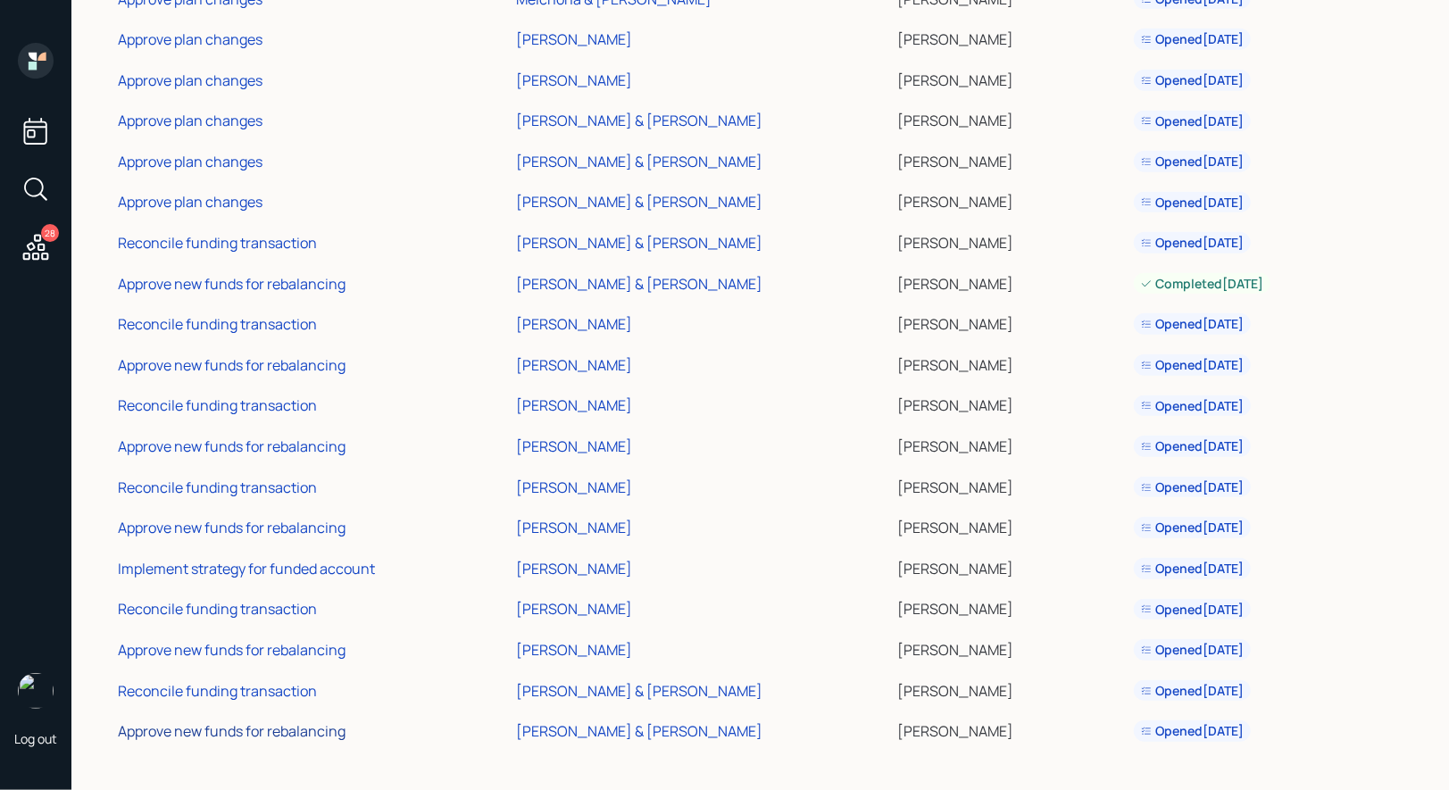
click at [261, 725] on div "Approve new funds for rebalancing" at bounding box center [232, 731] width 228 height 20
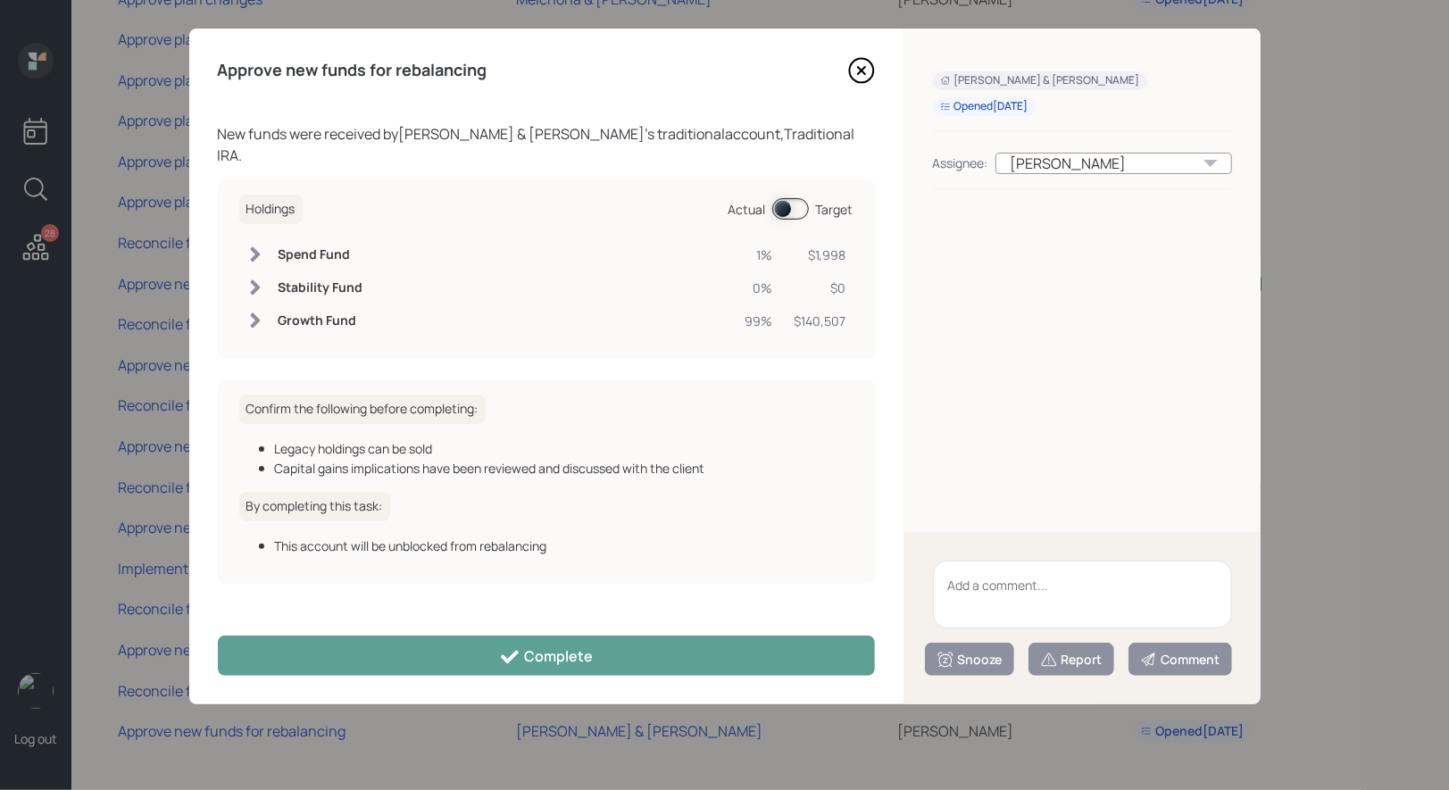
click at [785, 198] on span at bounding box center [790, 208] width 37 height 21
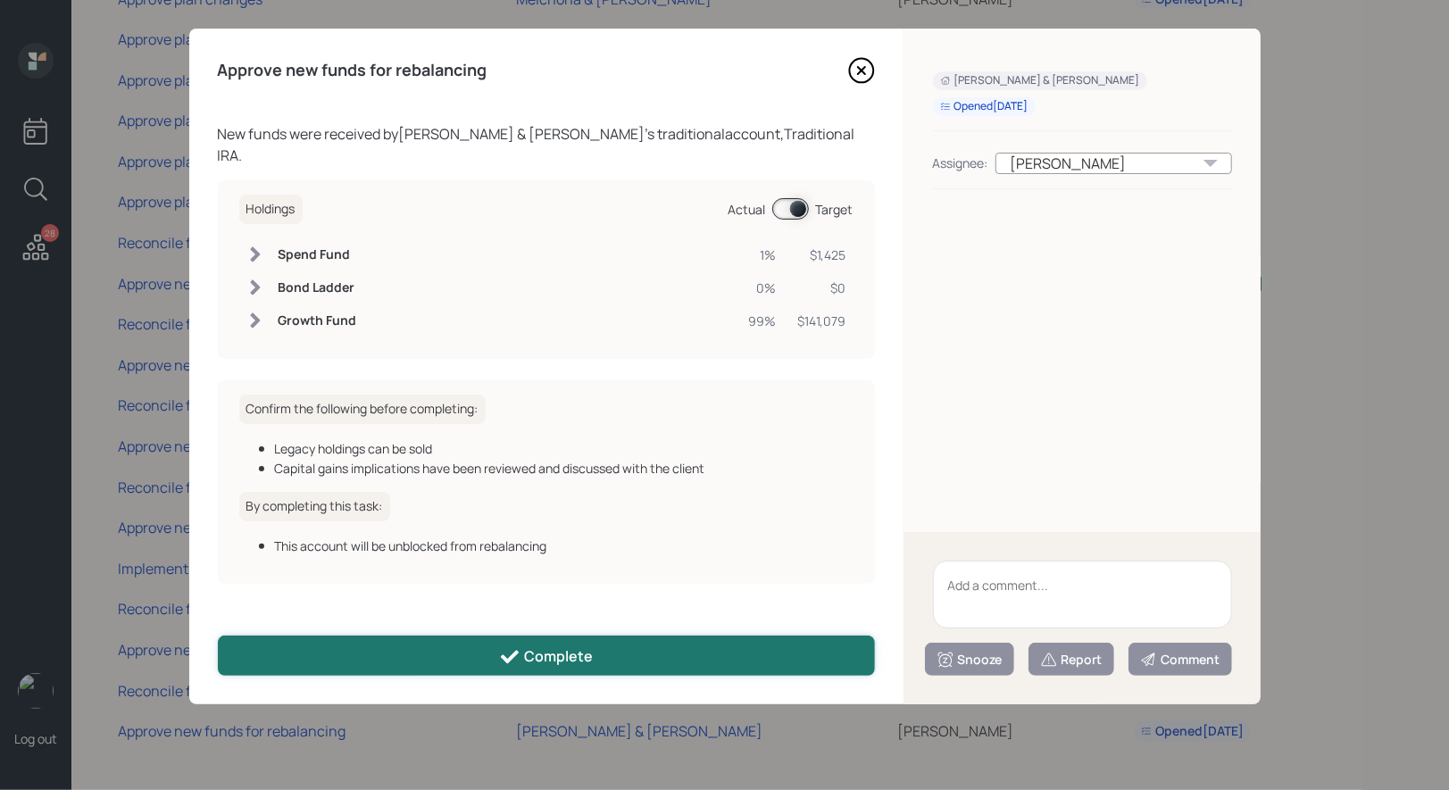
click at [575, 658] on div "Complete" at bounding box center [546, 656] width 94 height 21
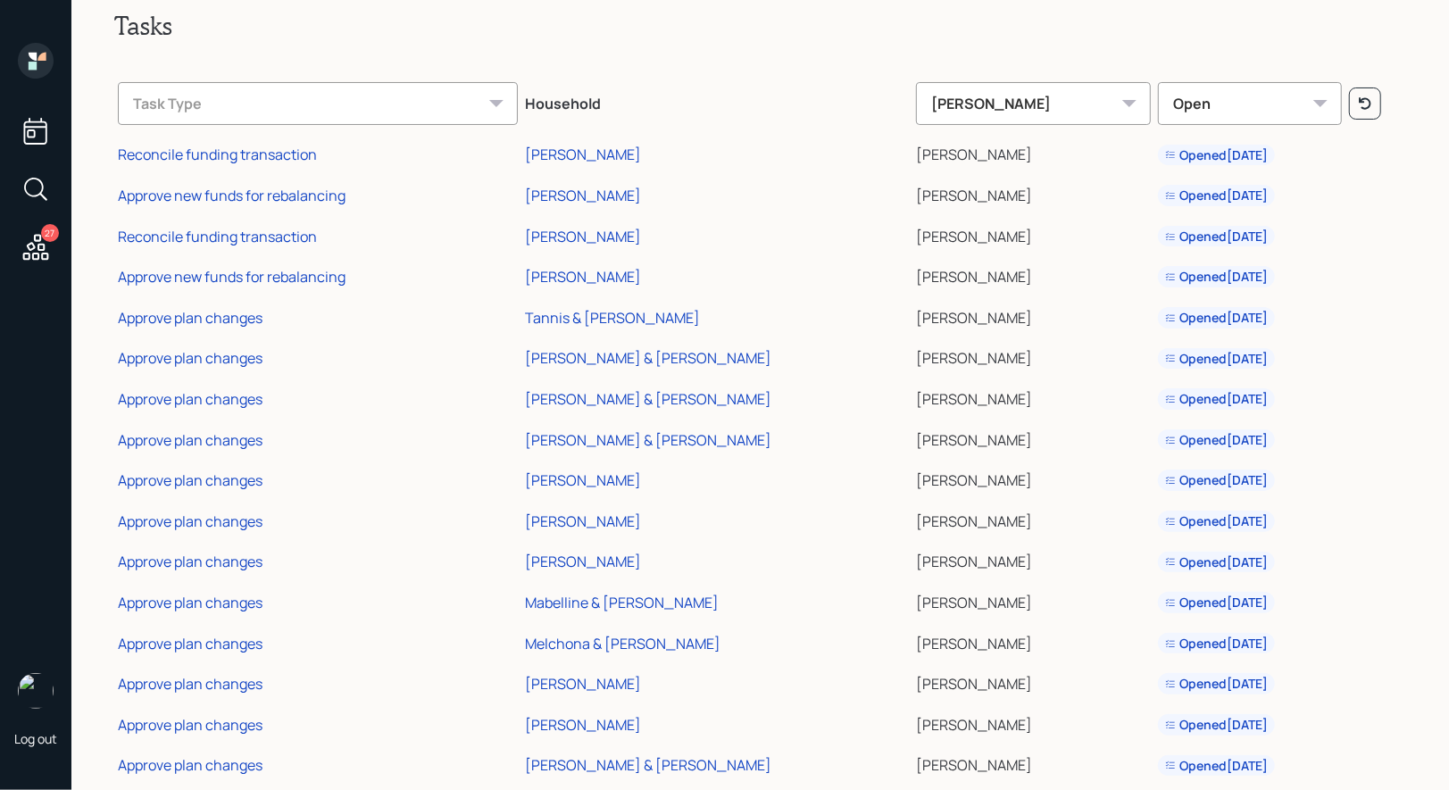
scroll to position [42, 0]
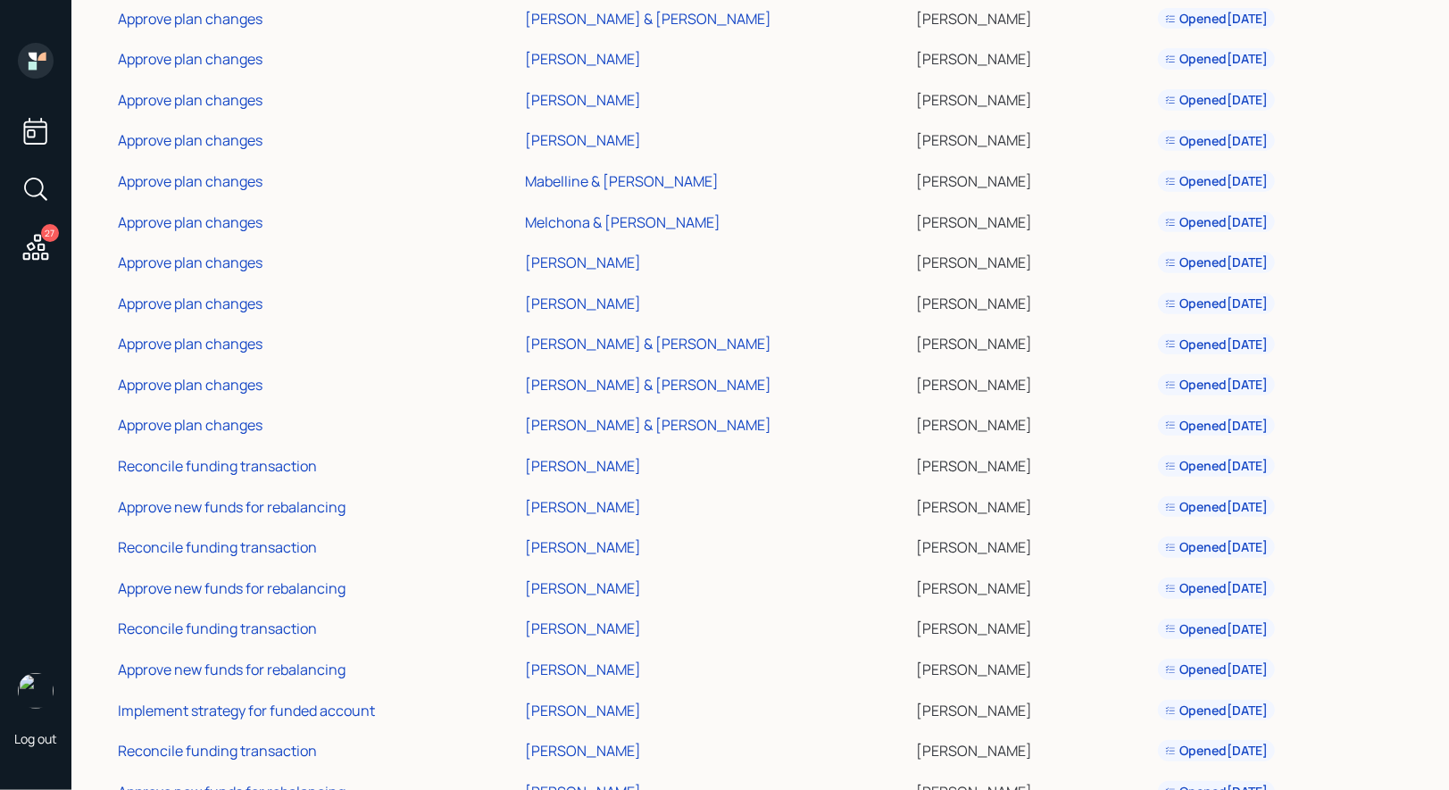
scroll to position [514, 0]
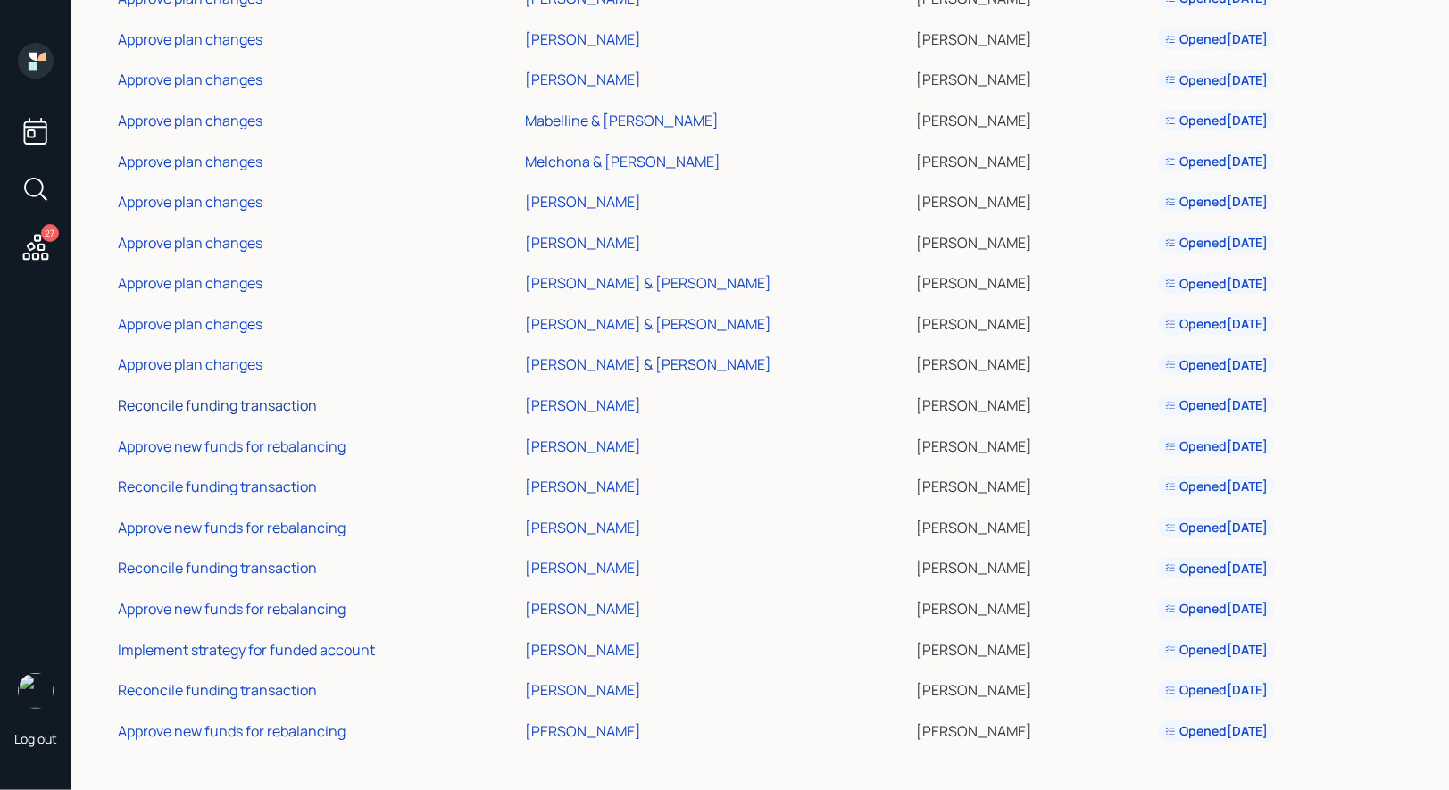
click at [194, 403] on div "Reconcile funding transaction" at bounding box center [217, 405] width 199 height 20
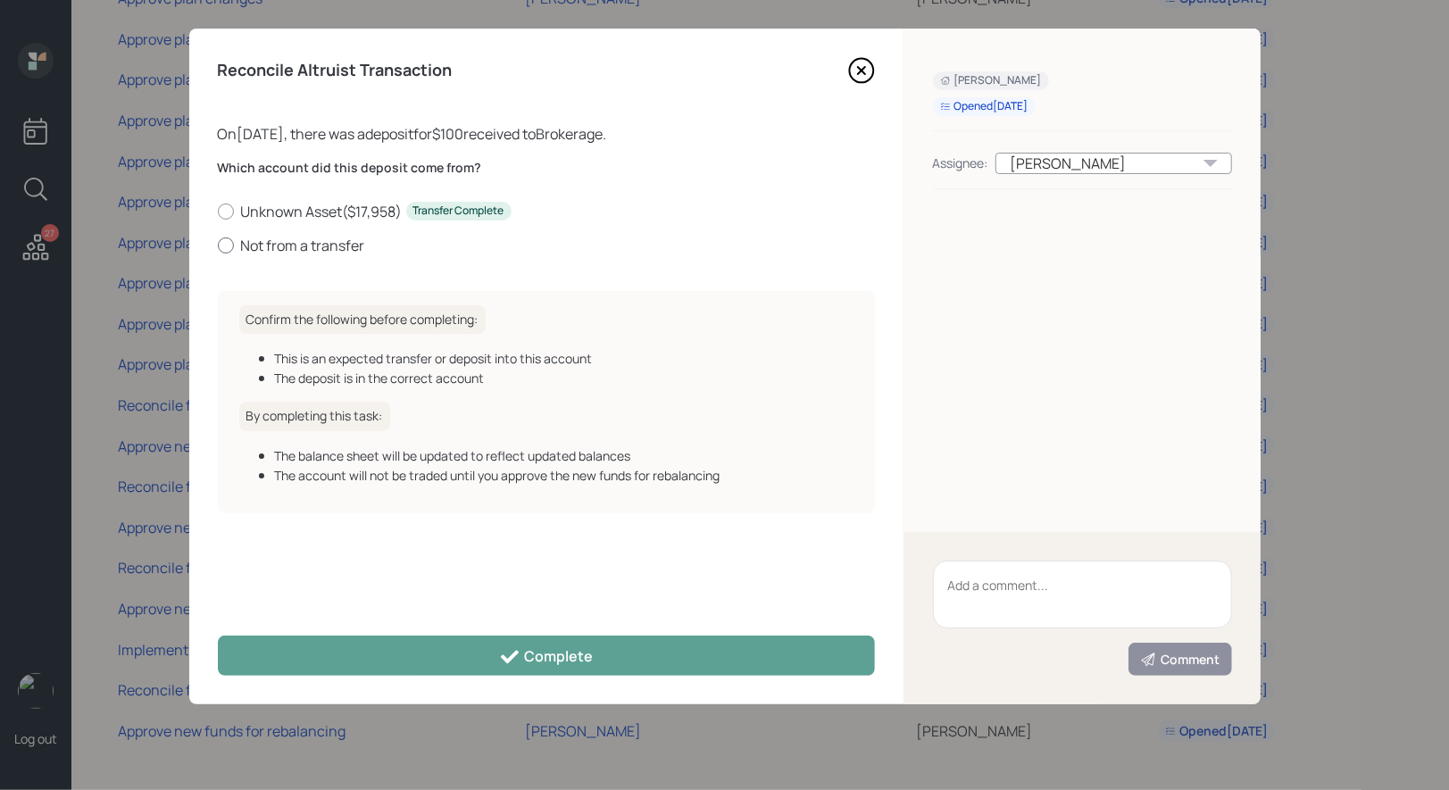
click at [222, 237] on label "Not from a transfer" at bounding box center [546, 246] width 657 height 20
click at [218, 245] on input "Not from a transfer" at bounding box center [217, 245] width 1 height 1
radio input "true"
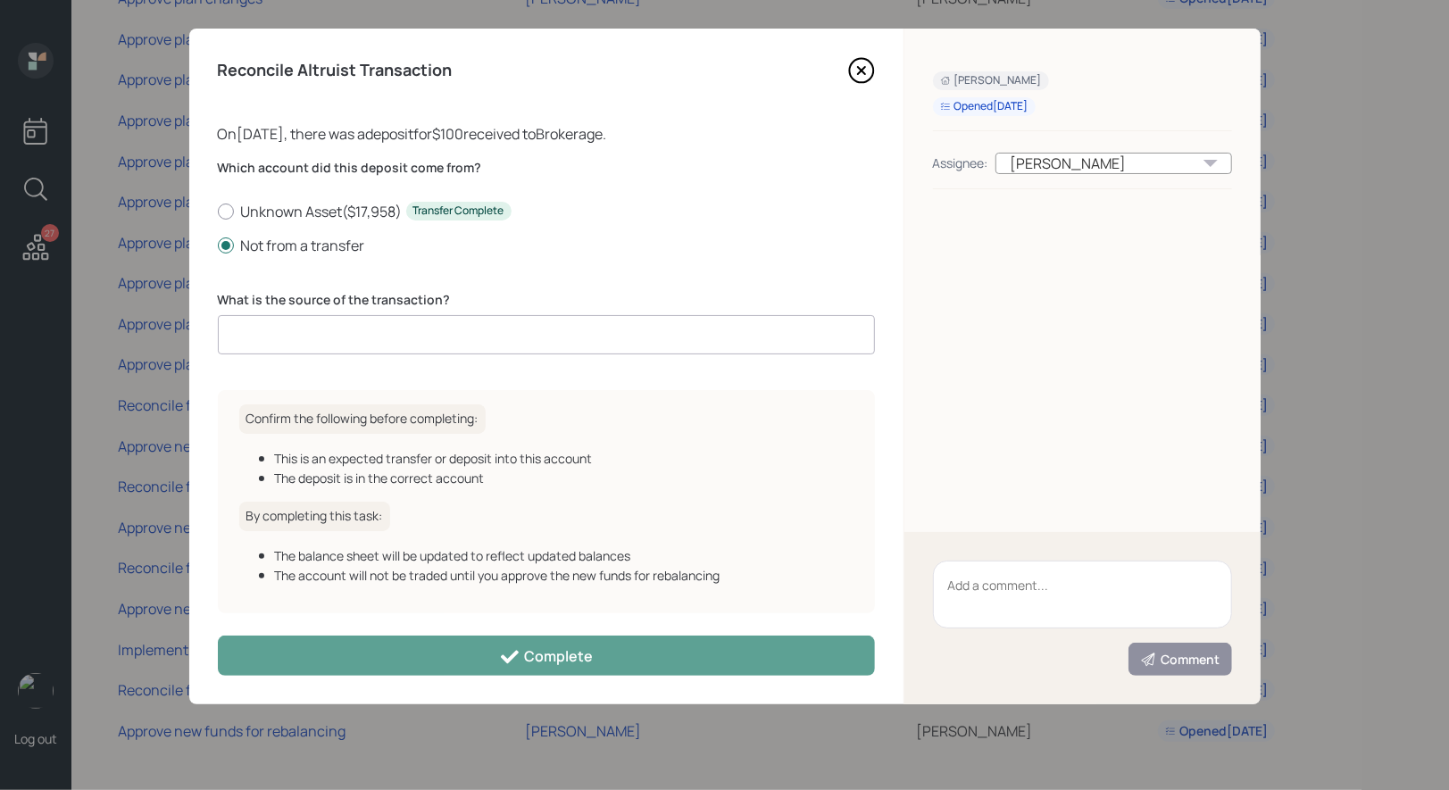
click at [276, 342] on input at bounding box center [546, 334] width 657 height 39
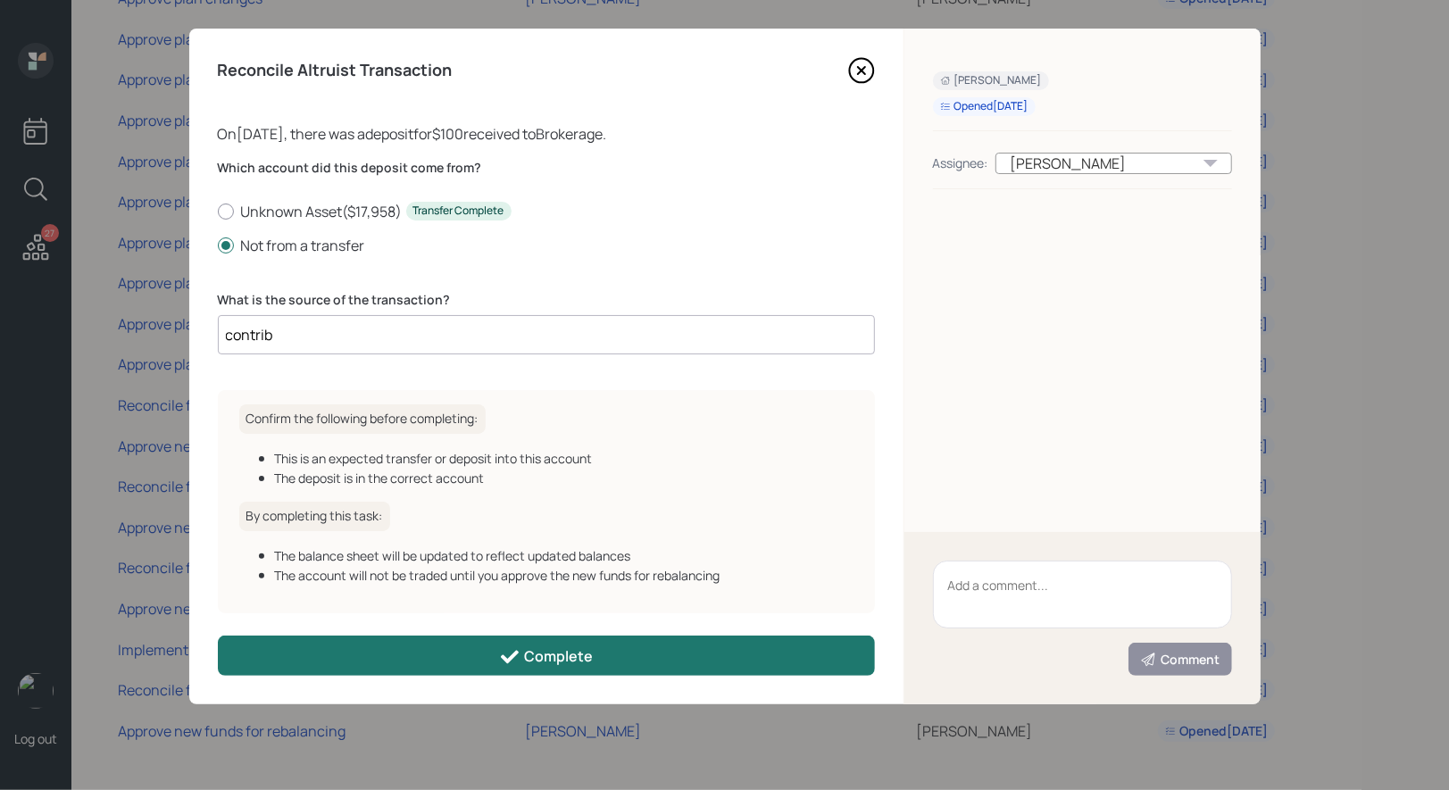
type input "contrib"
click at [436, 656] on button "Complete" at bounding box center [546, 655] width 657 height 40
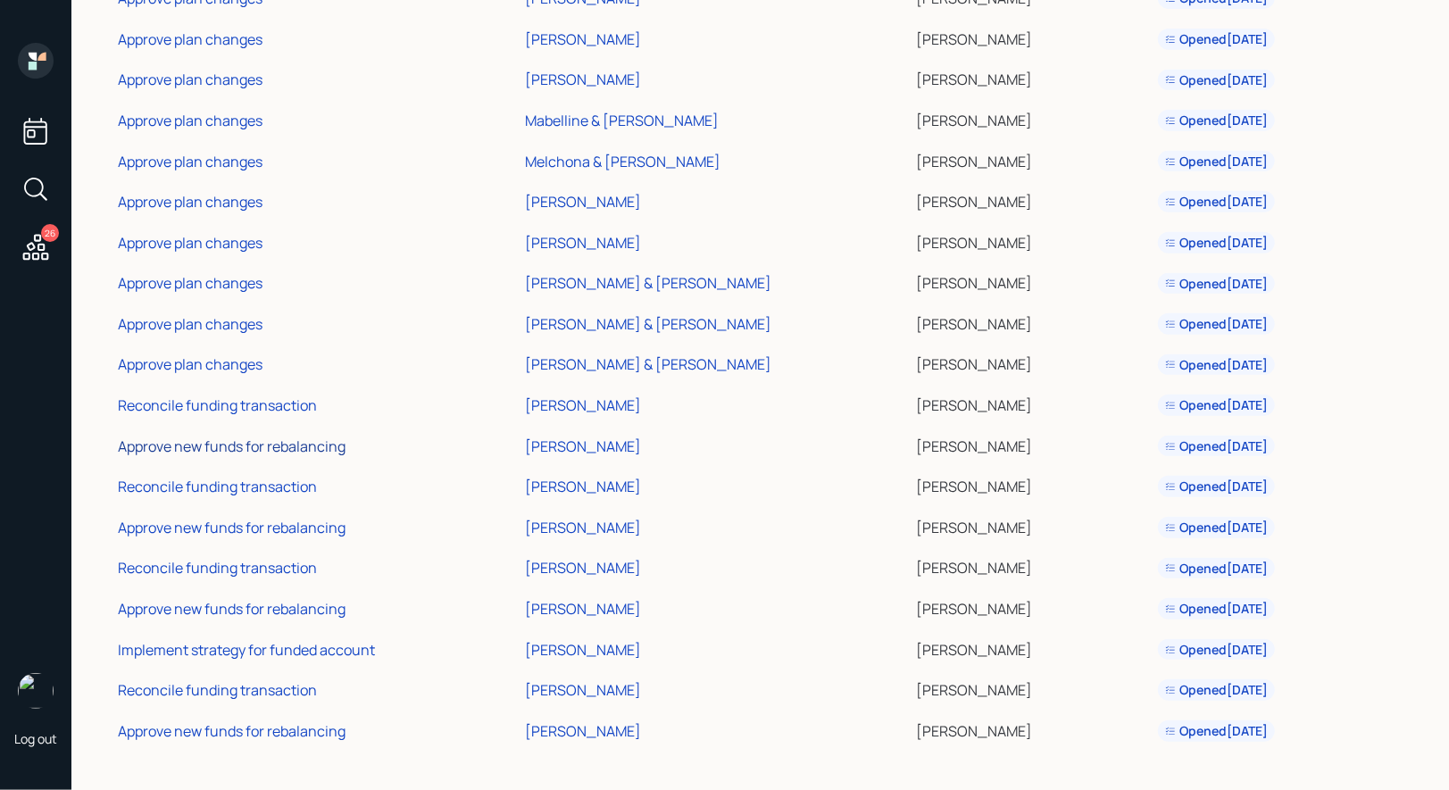
click at [149, 446] on div "Approve new funds for rebalancing" at bounding box center [232, 446] width 228 height 20
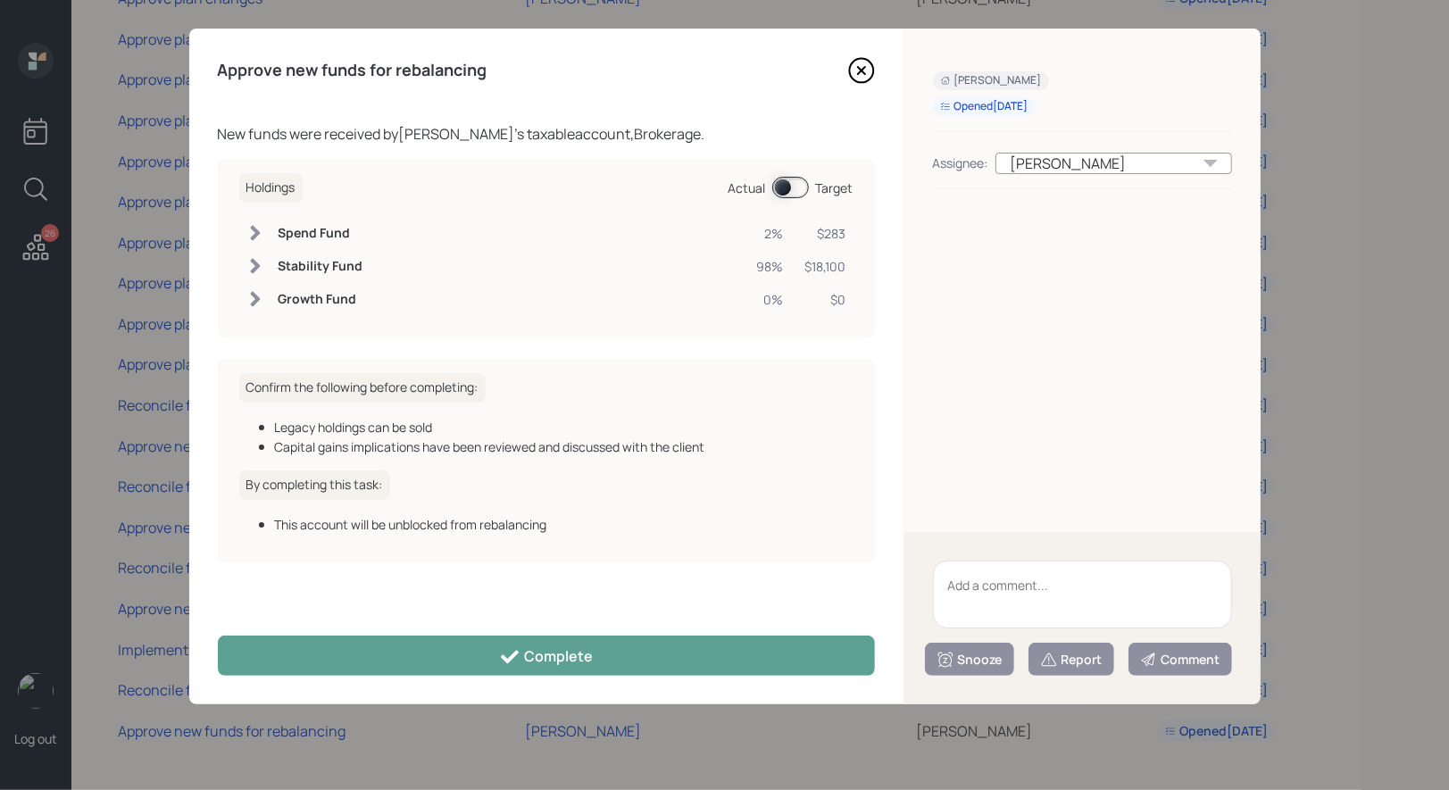
click at [783, 186] on span at bounding box center [790, 187] width 37 height 21
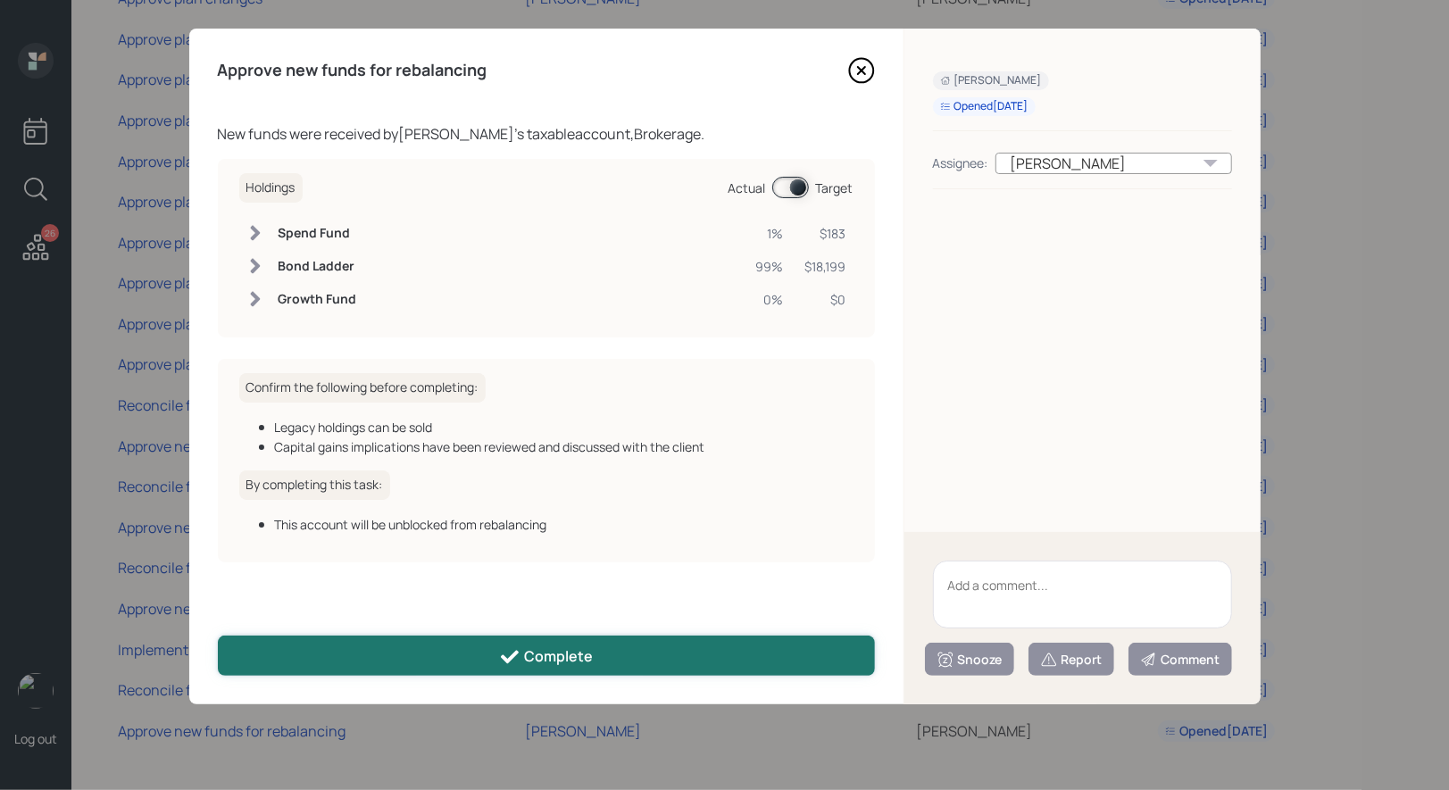
click at [444, 665] on button "Complete" at bounding box center [546, 655] width 657 height 40
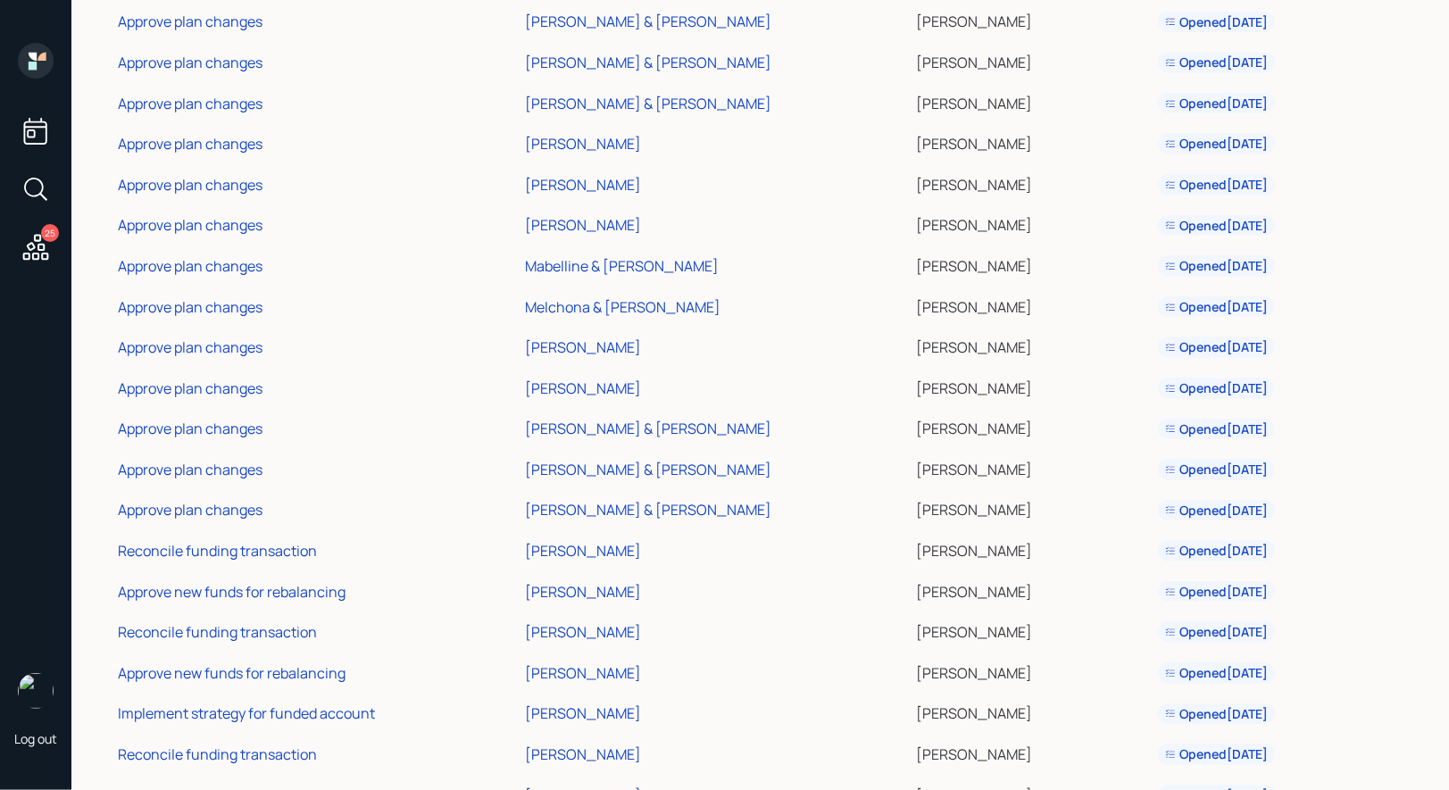
scroll to position [433, 0]
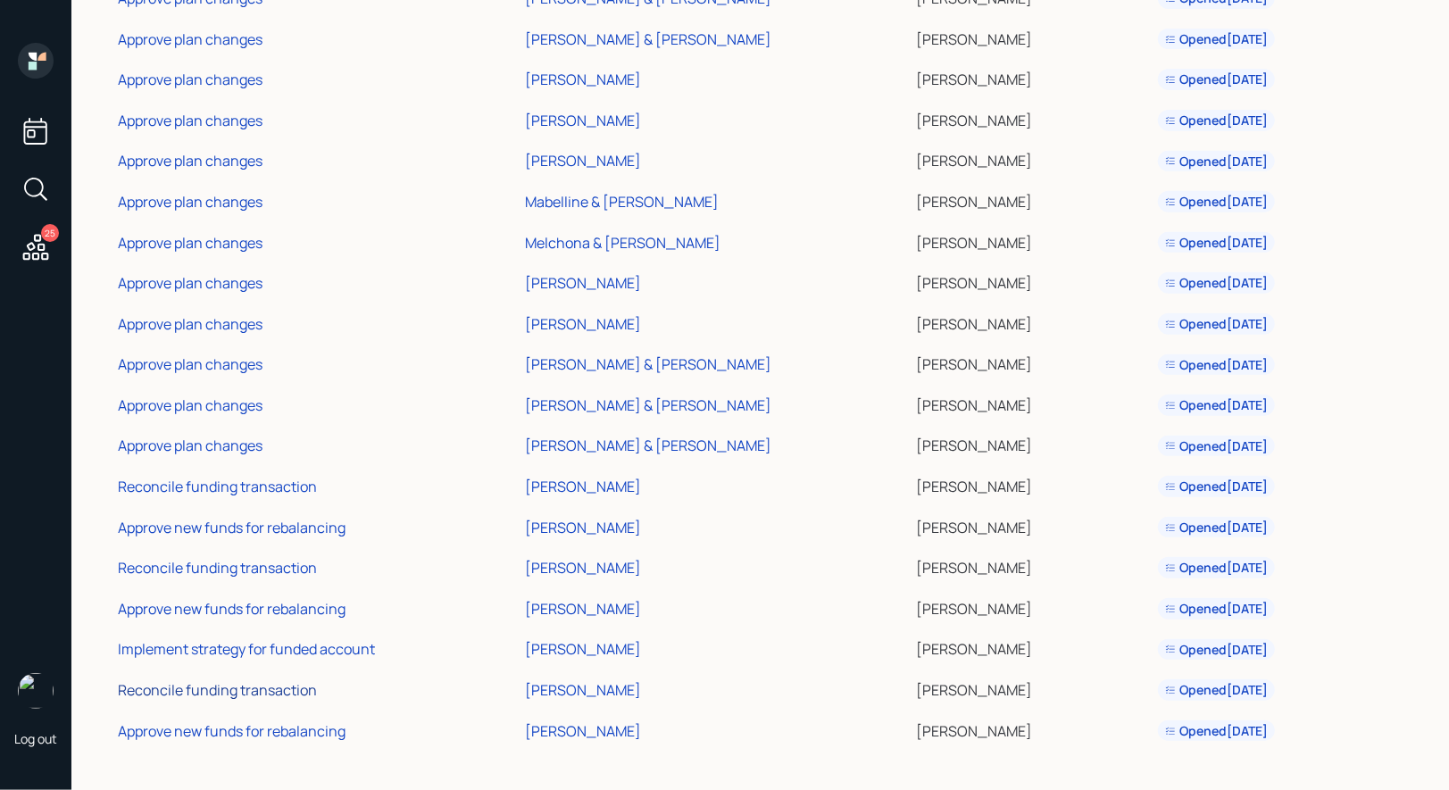
click at [181, 689] on div "Reconcile funding transaction" at bounding box center [217, 690] width 199 height 20
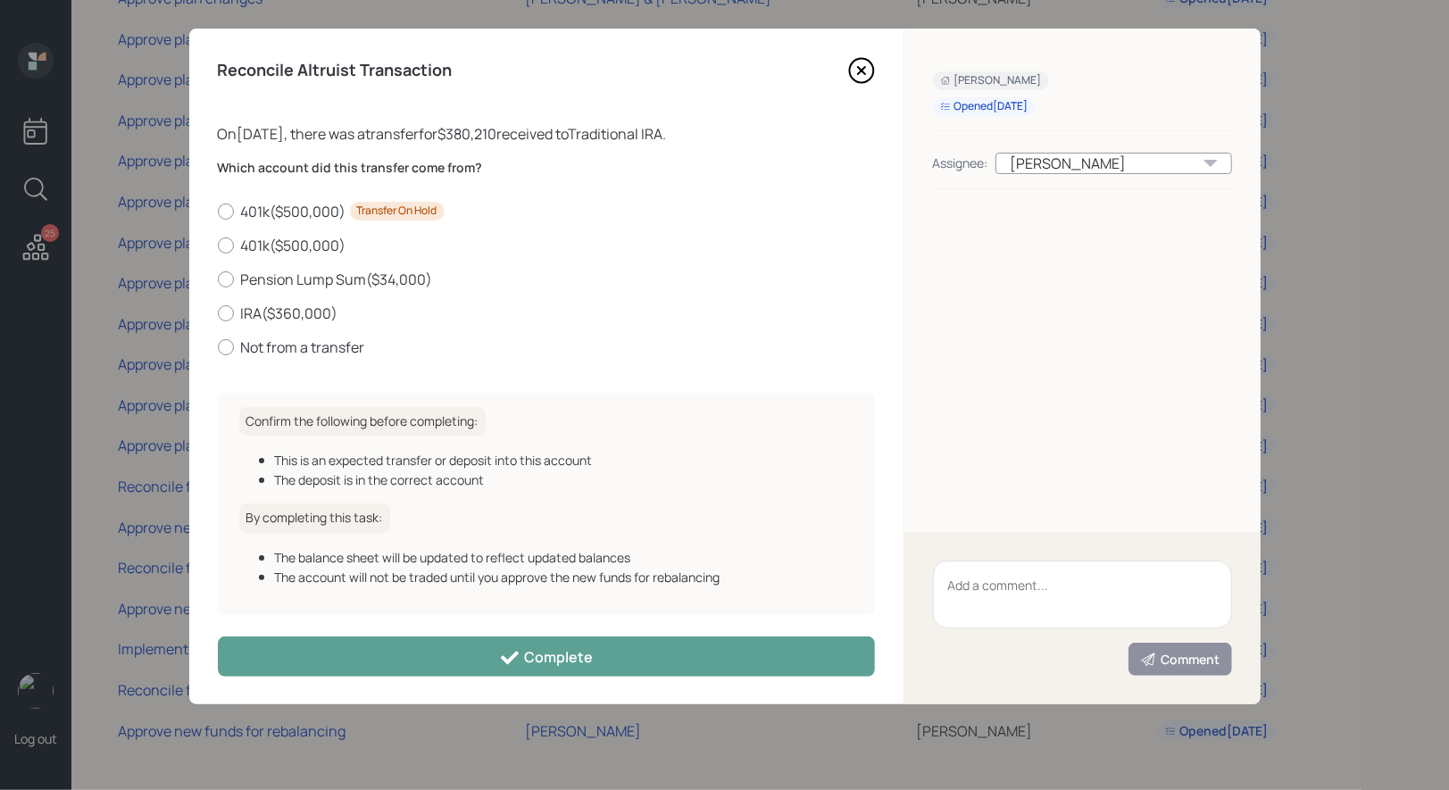
click at [865, 71] on icon at bounding box center [861, 70] width 27 height 27
